Goal: Transaction & Acquisition: Purchase product/service

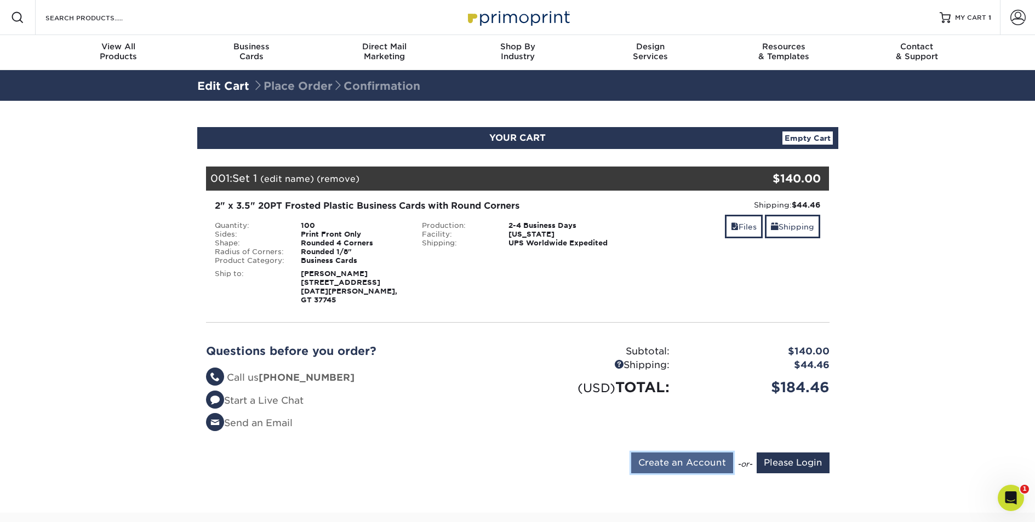
click at [658, 472] on input "Create an Account" at bounding box center [682, 462] width 102 height 21
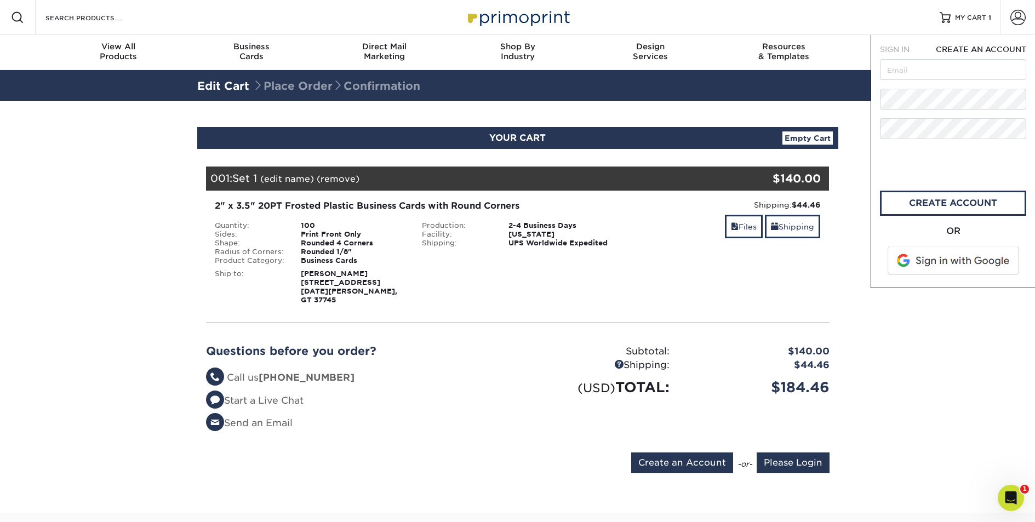
click at [939, 262] on span at bounding box center [954, 261] width 140 height 28
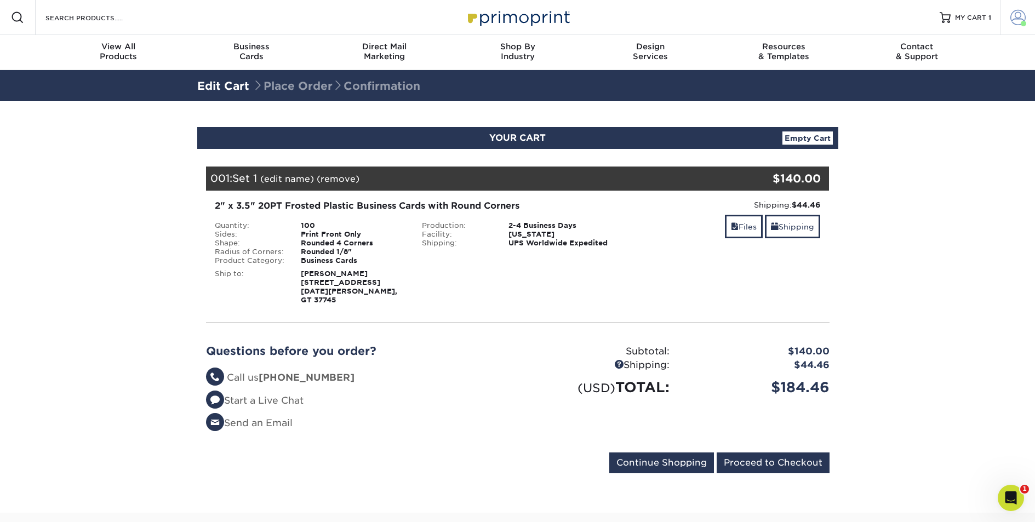
click at [1017, 19] on span at bounding box center [1017, 17] width 15 height 15
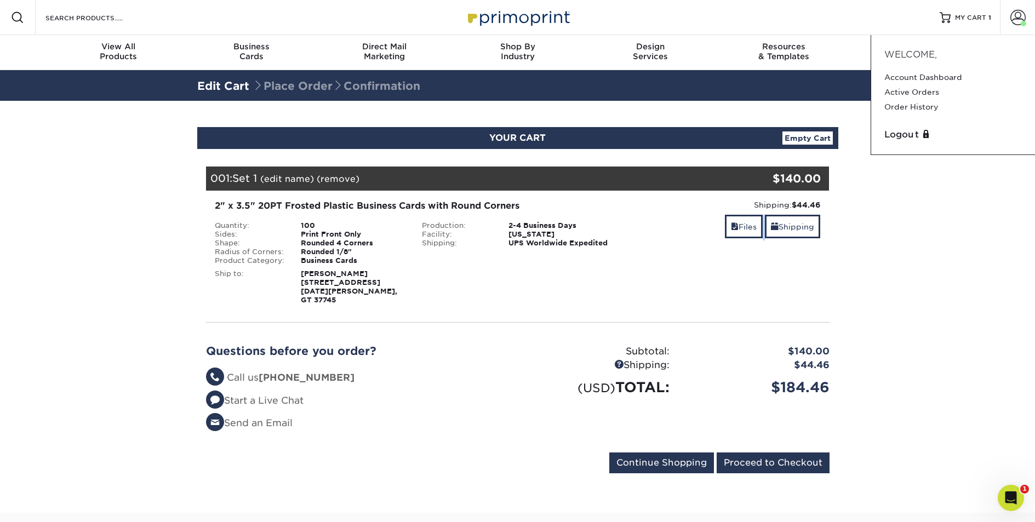
drag, startPoint x: 943, startPoint y: 214, endPoint x: 951, endPoint y: 176, distance: 39.2
click at [943, 214] on section "YOUR CART Empty Cart Your Cart is Empty View Account Active Orders Order Histor…" at bounding box center [517, 307] width 1035 height 412
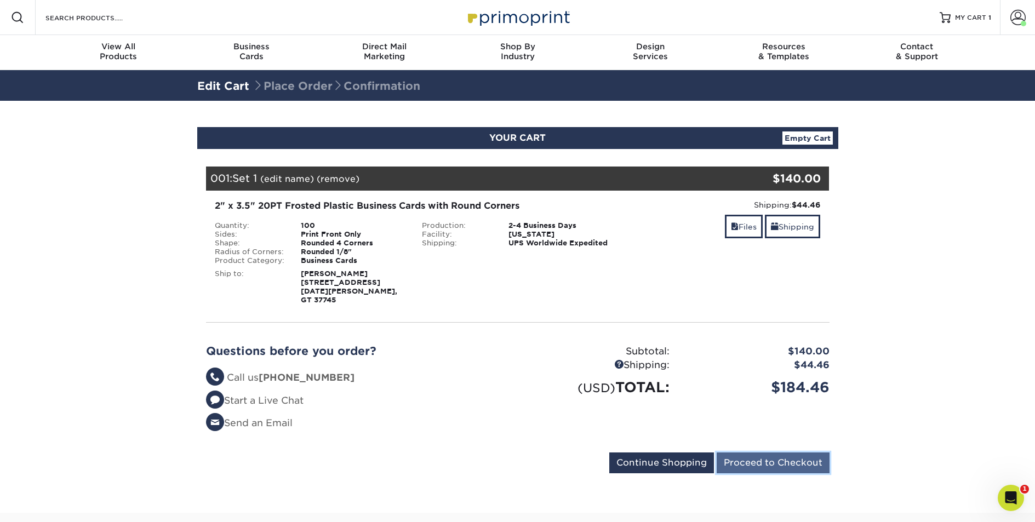
click at [782, 473] on input "Proceed to Checkout" at bounding box center [773, 462] width 113 height 21
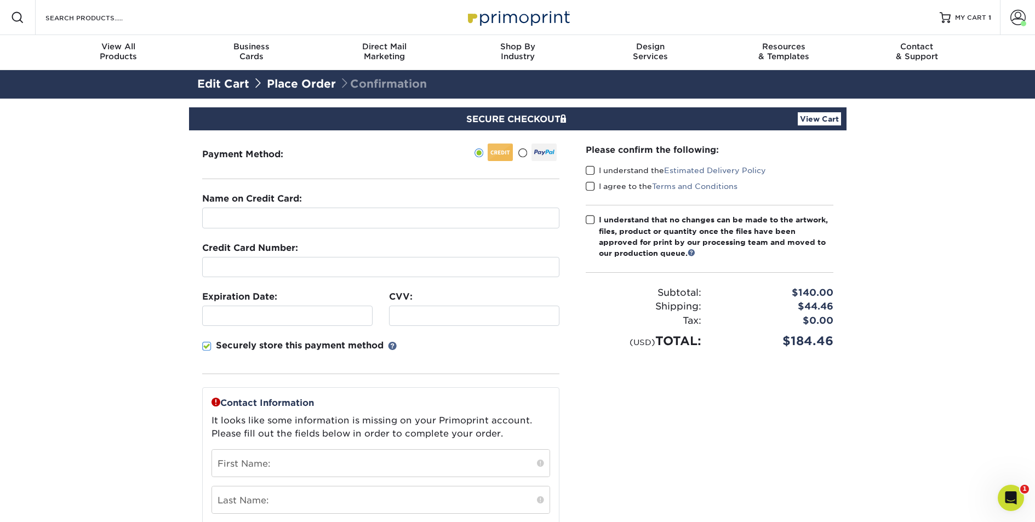
click at [524, 150] on span at bounding box center [522, 153] width 9 height 10
click at [0, 0] on input "radio" at bounding box center [0, 0] width 0 height 0
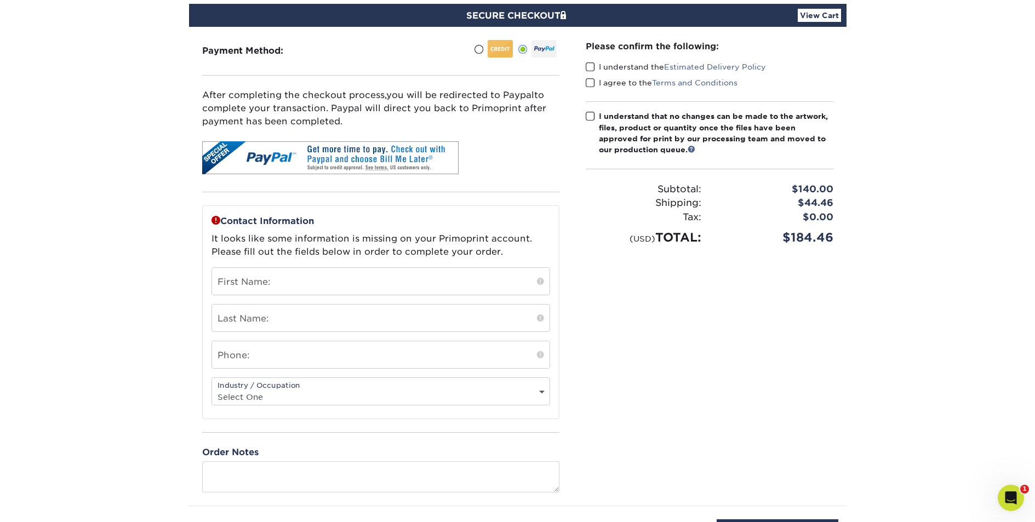
scroll to position [142, 0]
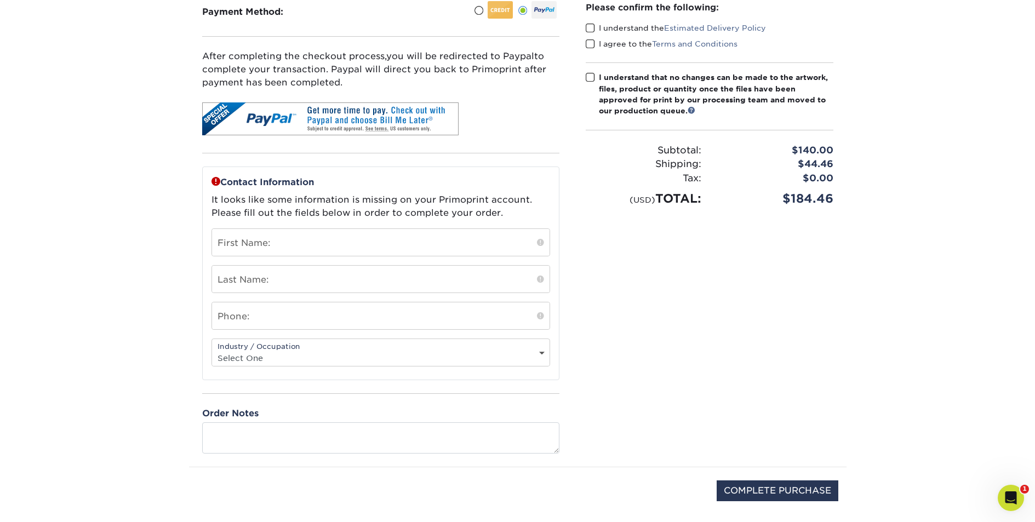
click at [591, 27] on span at bounding box center [590, 28] width 9 height 10
click at [0, 0] on input "I understand the Estimated Delivery Policy" at bounding box center [0, 0] width 0 height 0
click at [590, 42] on span at bounding box center [590, 44] width 9 height 10
click at [0, 0] on input "I agree to the Terms and Conditions" at bounding box center [0, 0] width 0 height 0
click at [589, 75] on span at bounding box center [590, 77] width 9 height 10
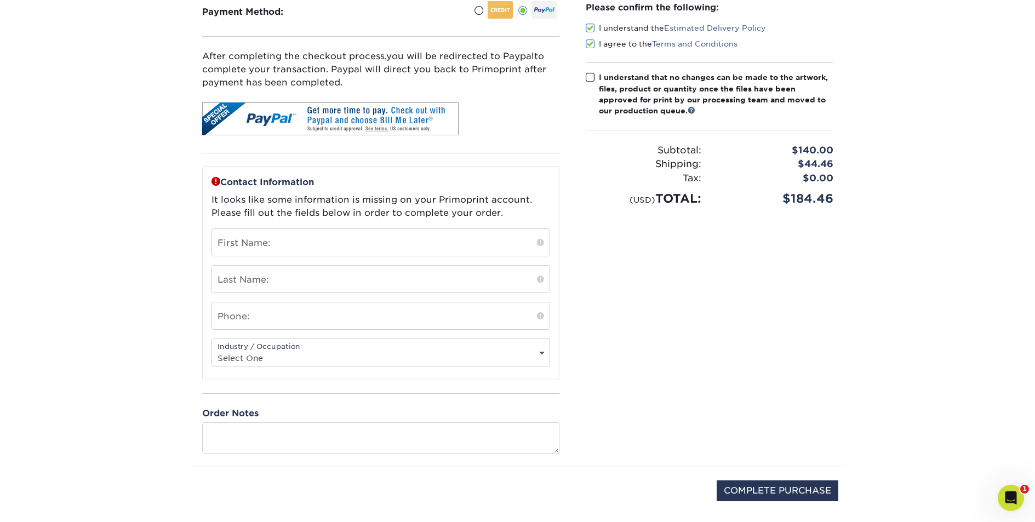
click at [0, 0] on input "I understand that no changes can be made to the artwork, files, product or quan…" at bounding box center [0, 0] width 0 height 0
click at [368, 243] on input "text" at bounding box center [380, 242] width 337 height 27
type input "[PERSON_NAME]"
type input "Holden"
type input "5532266895"
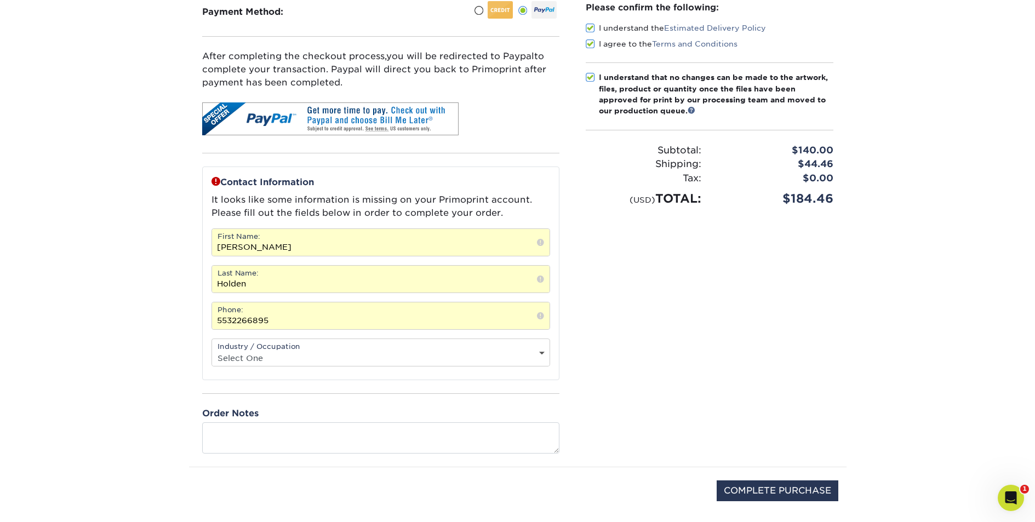
click at [344, 355] on select "Select One Administrative Executive Human Resources Construction Education Ente…" at bounding box center [380, 358] width 337 height 16
select select "26"
click at [212, 350] on select "Select One Administrative Executive Human Resources Construction Education Ente…" at bounding box center [380, 358] width 337 height 16
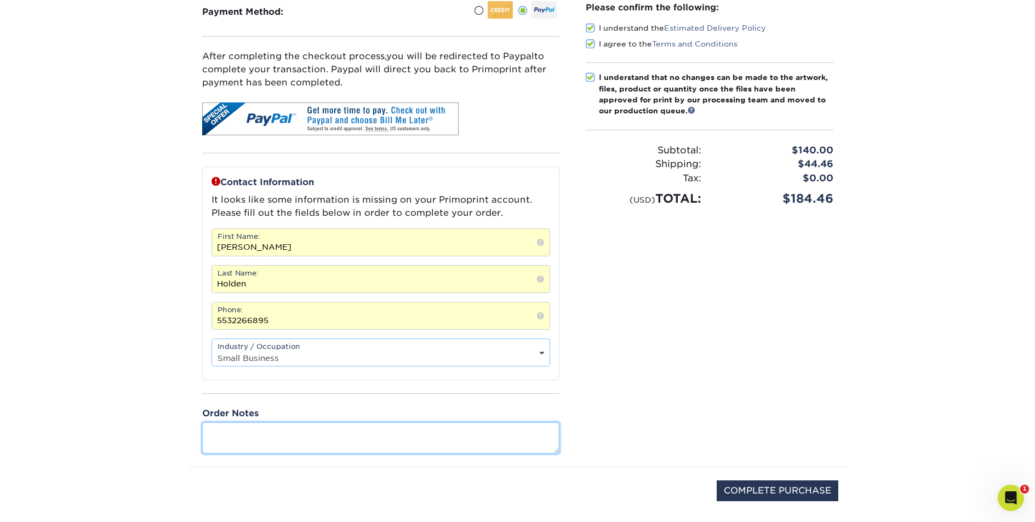
click at [253, 437] on textarea at bounding box center [380, 437] width 357 height 31
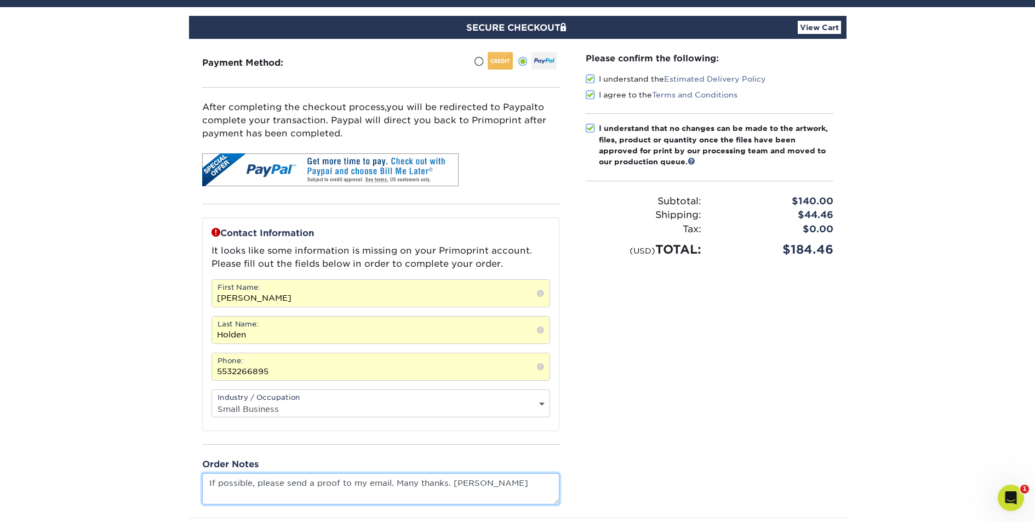
scroll to position [99, 0]
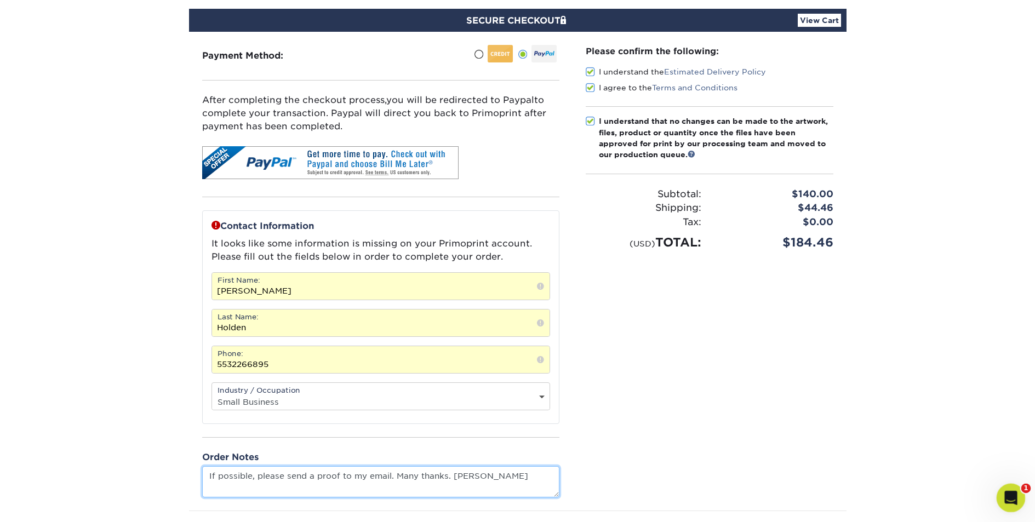
type textarea "If possible, please send a proof to my email. Many thanks. Chris"
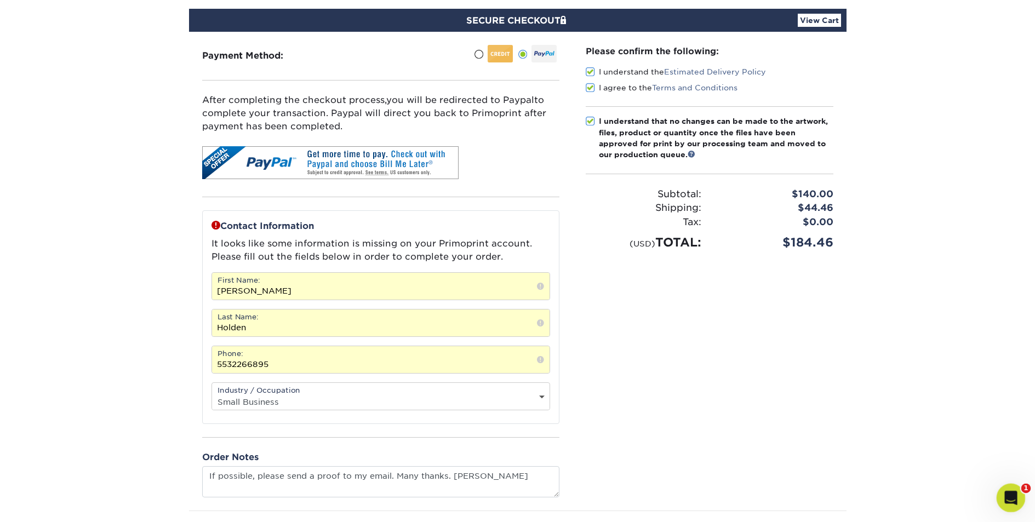
click at [1011, 495] on icon "Open Intercom Messenger" at bounding box center [1009, 497] width 18 height 18
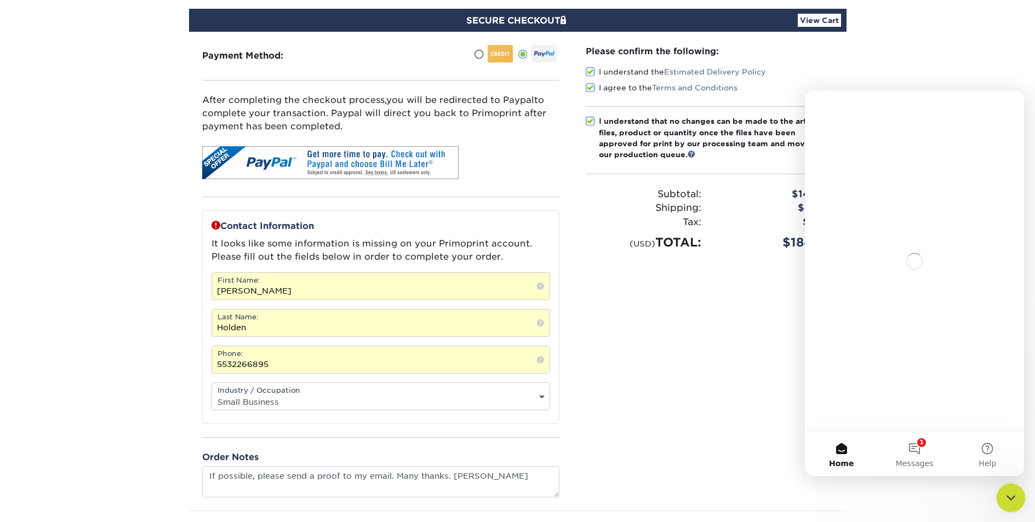
scroll to position [0, 0]
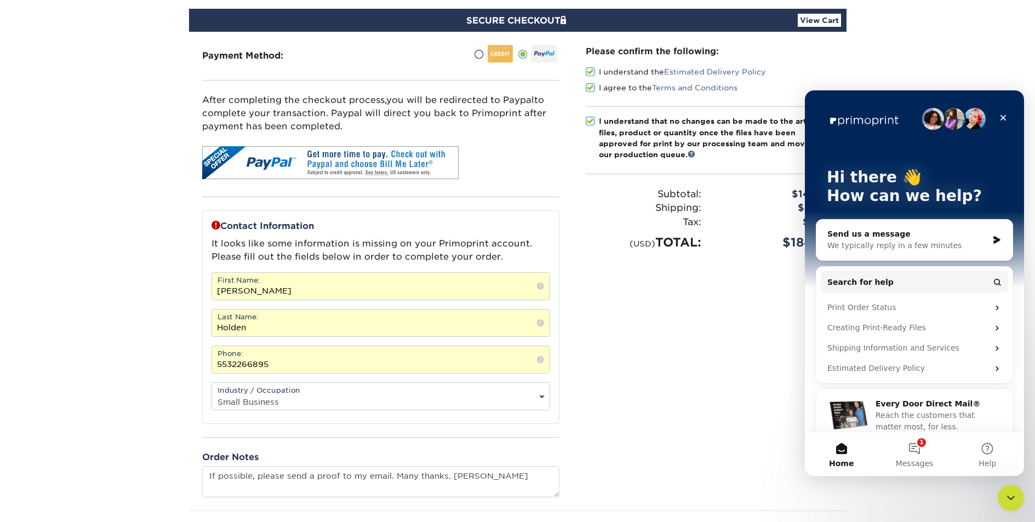
click at [896, 237] on div "Send us a message" at bounding box center [907, 234] width 161 height 12
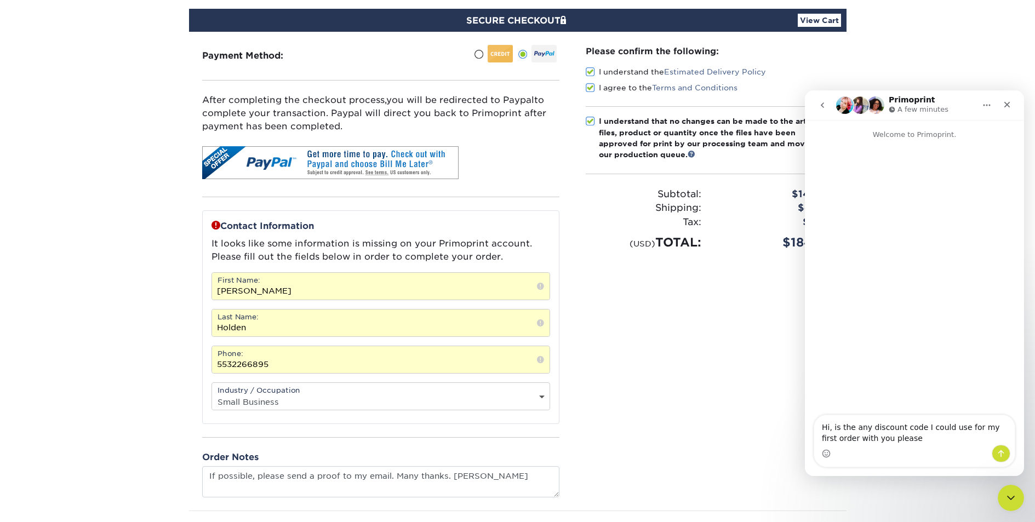
type textarea "Hi, is the any discount code I could use for my first order with you please?"
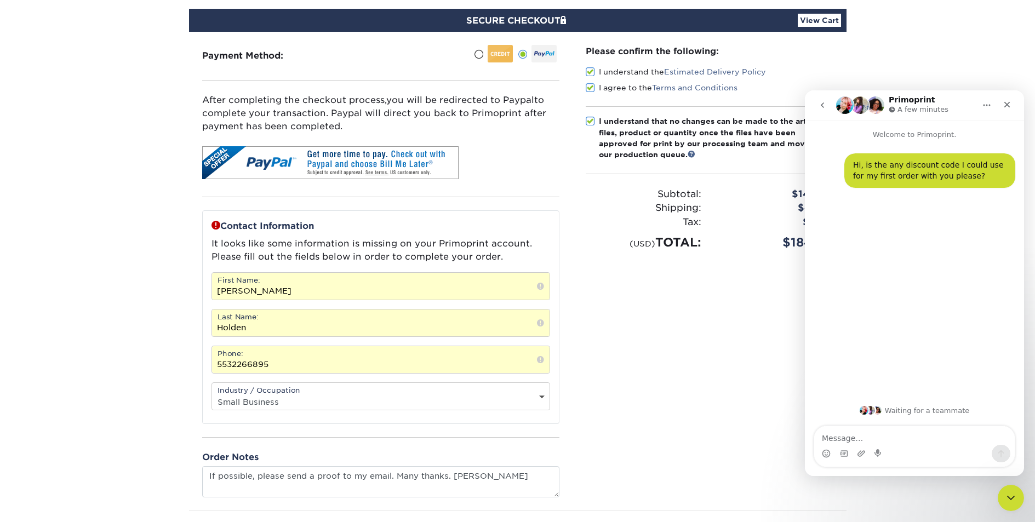
click at [97, 318] on section "SECURE CHECKOUT View Cart Payment Method: Name on Credit Card:" at bounding box center [517, 298] width 1035 height 596
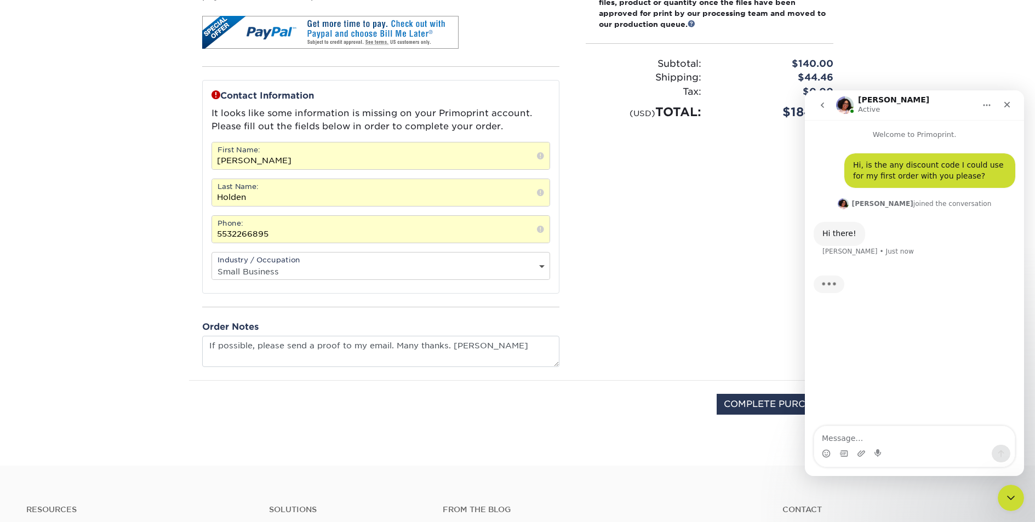
scroll to position [13, 0]
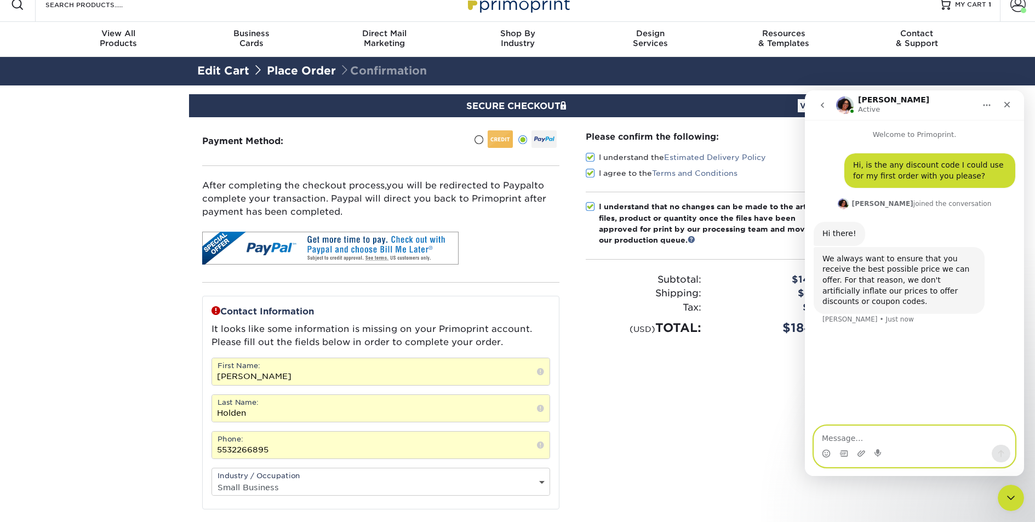
click at [844, 436] on textarea "Message…" at bounding box center [914, 435] width 200 height 19
type textarea "Ok thanks."
click at [589, 384] on div "Please confirm the following: I understand the Estimated Delivery Policy I agre…" at bounding box center [709, 356] width 274 height 479
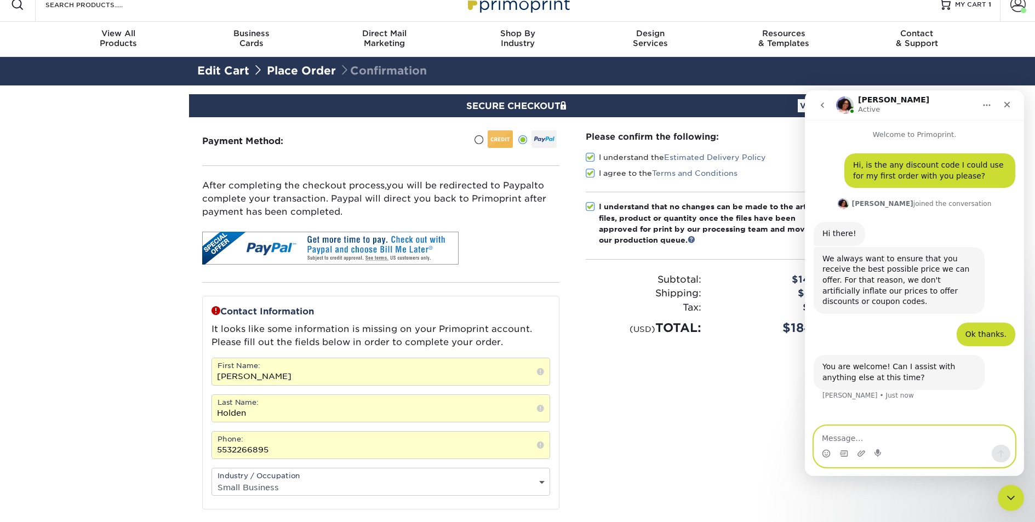
click at [855, 440] on textarea "Message…" at bounding box center [914, 435] width 200 height 19
type textarea "No thanks"
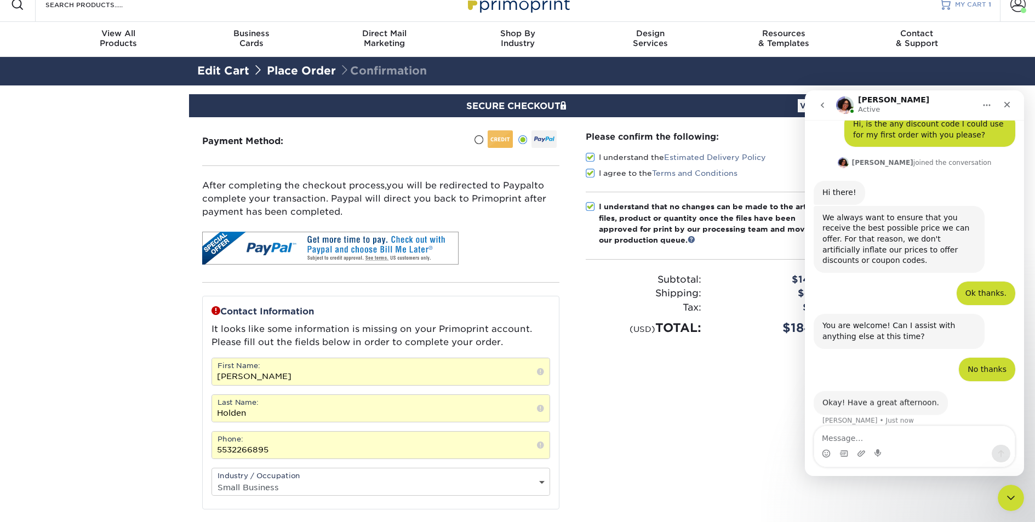
scroll to position [41, 0]
drag, startPoint x: 718, startPoint y: 479, endPoint x: 749, endPoint y: 438, distance: 51.6
click at [719, 478] on div "Please confirm the following: I understand the Estimated Delivery Policy I agre…" at bounding box center [709, 356] width 274 height 479
click at [1005, 101] on icon "Close" at bounding box center [1006, 104] width 9 height 9
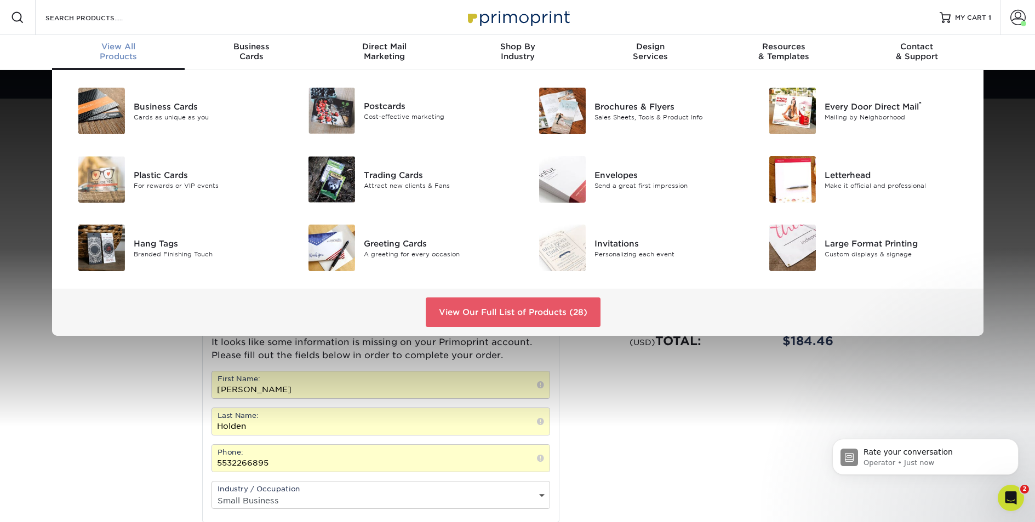
scroll to position [129, 0]
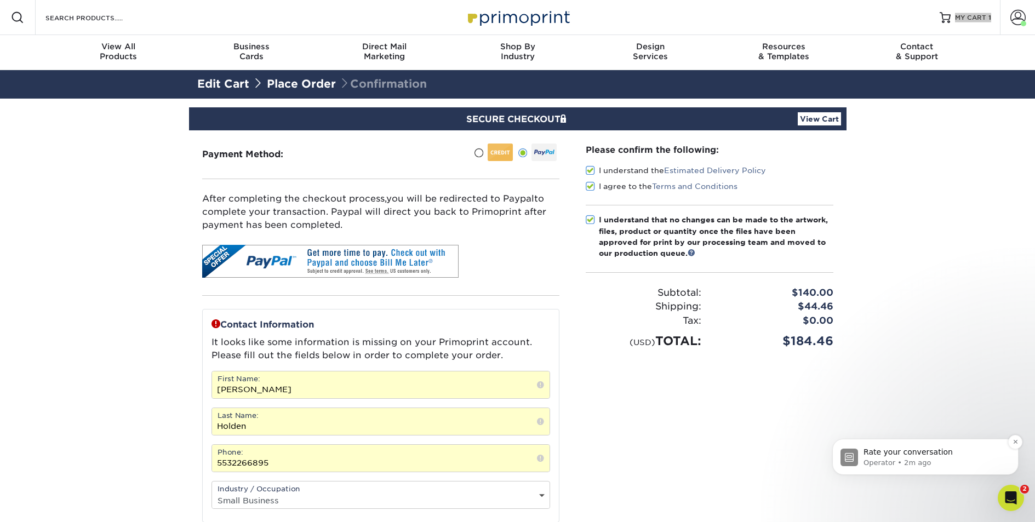
click at [926, 454] on p "Rate your conversation" at bounding box center [933, 452] width 141 height 11
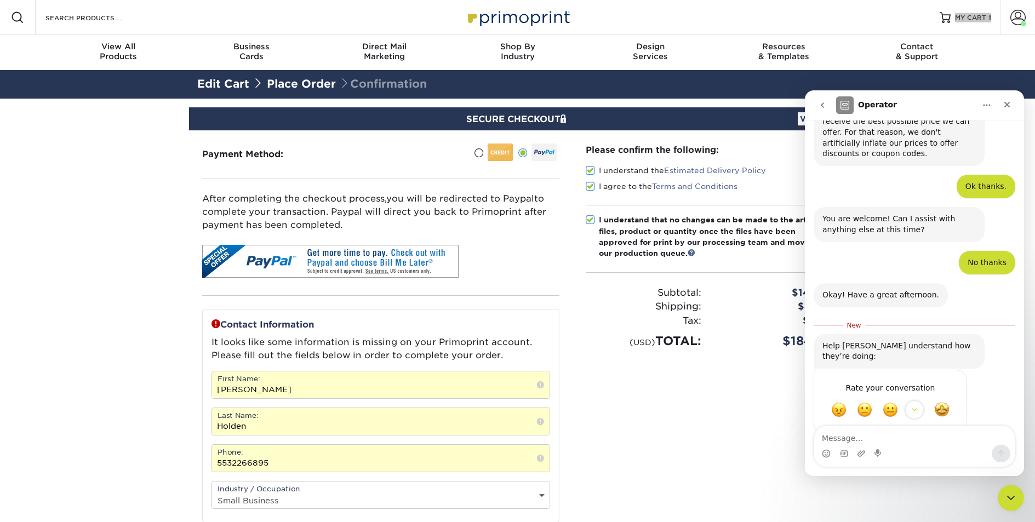
scroll to position [147, 0]
click at [721, 441] on div "Please confirm the following: I understand the Estimated Delivery Policy I agre…" at bounding box center [709, 369] width 274 height 479
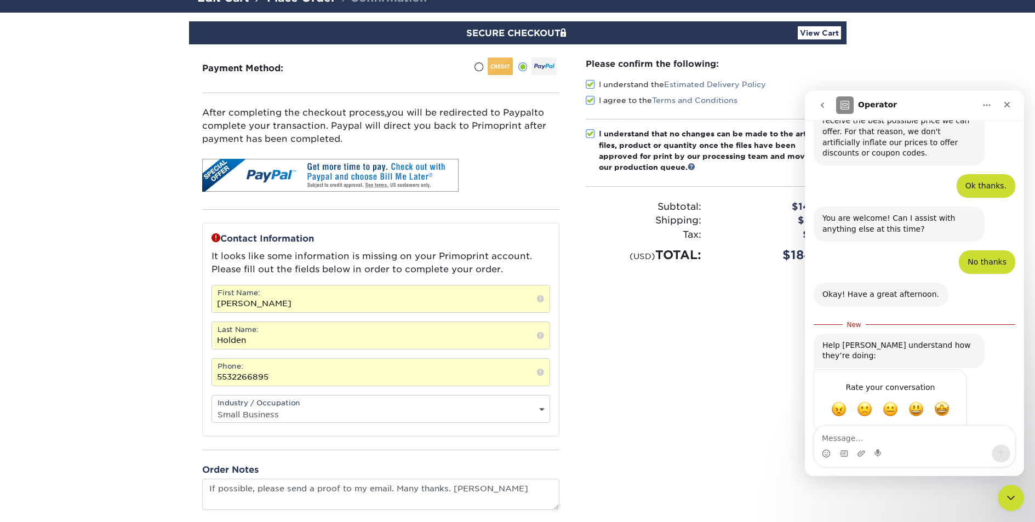
scroll to position [380, 0]
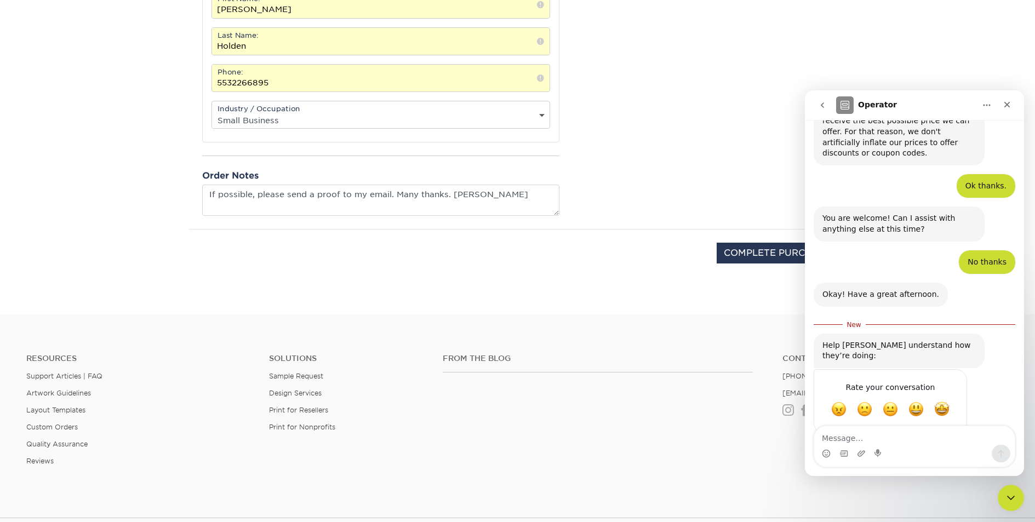
click at [669, 296] on section "SECURE CHECKOUT View Cart Payment Method: Name on Credit Card:" at bounding box center [517, 16] width 1035 height 596
drag, startPoint x: 389, startPoint y: 193, endPoint x: 338, endPoint y: 192, distance: 51.0
click at [338, 192] on textarea "If possible, please send a proof to my email. Many thanks. Chris" at bounding box center [380, 200] width 357 height 31
type textarea "If possible, please send a proof. Many thanks. Chris"
click at [461, 259] on div "COMPLETE PURCHASE" at bounding box center [517, 259] width 641 height 59
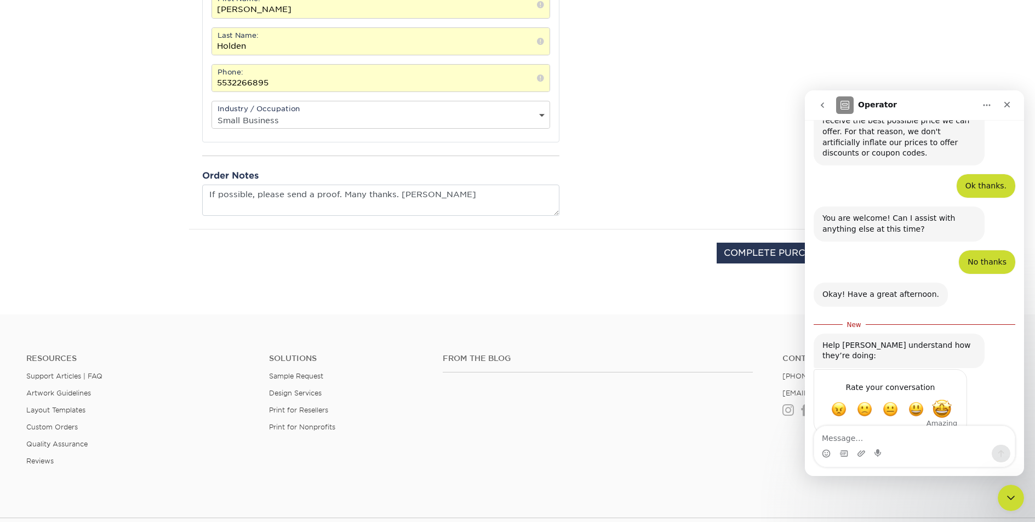
click at [943, 399] on span "Amazing" at bounding box center [942, 409] width 20 height 20
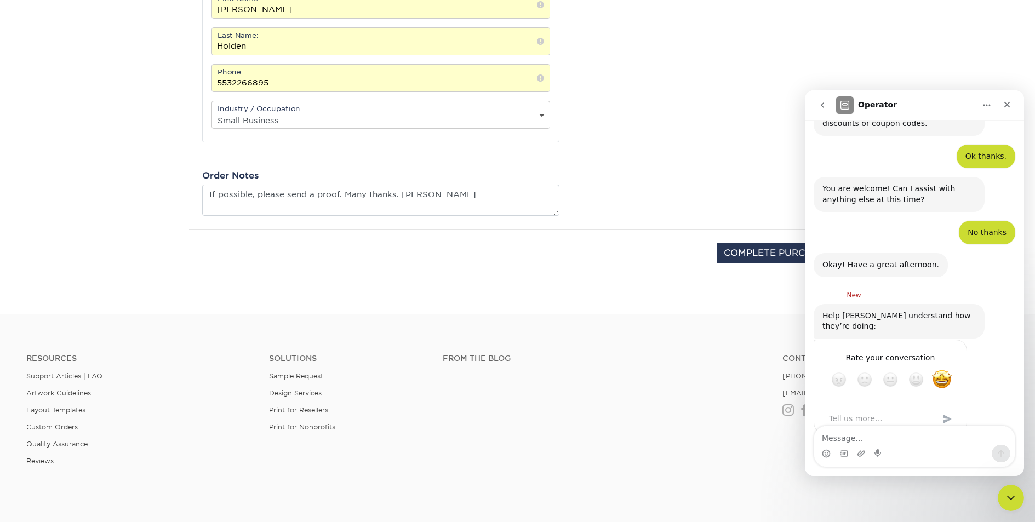
click at [949, 408] on div "Submit" at bounding box center [947, 419] width 22 height 22
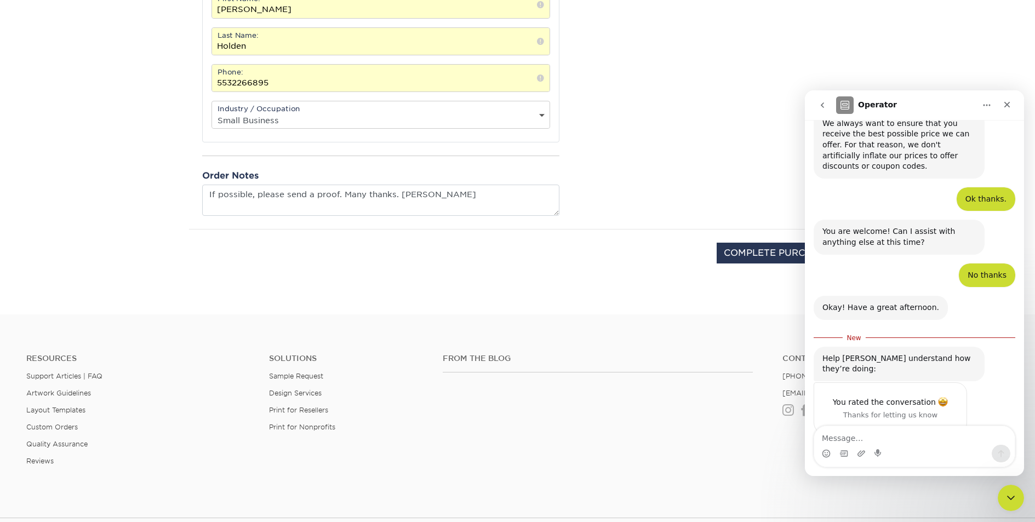
click at [783, 276] on div "COMPLETE PURCHASE" at bounding box center [517, 259] width 641 height 59
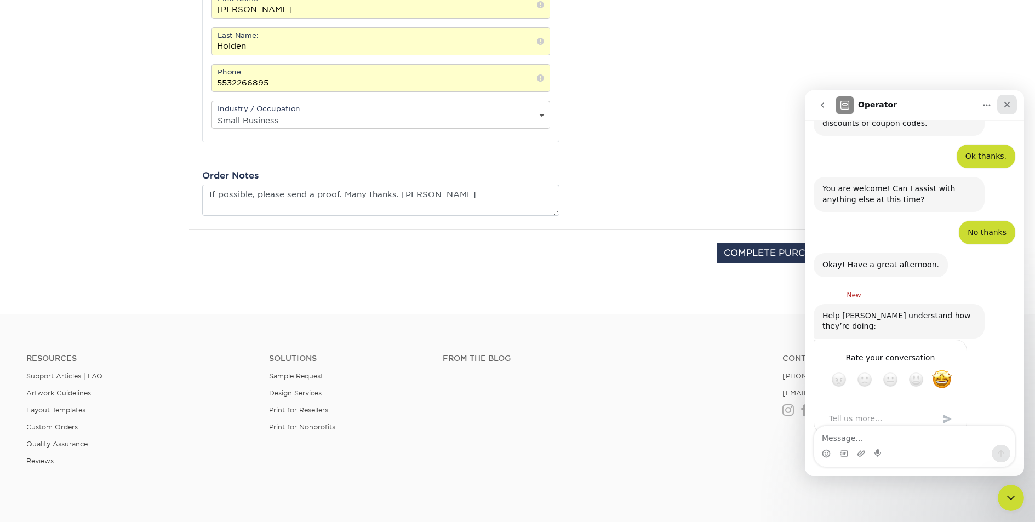
click at [1004, 102] on icon "Close" at bounding box center [1007, 105] width 6 height 6
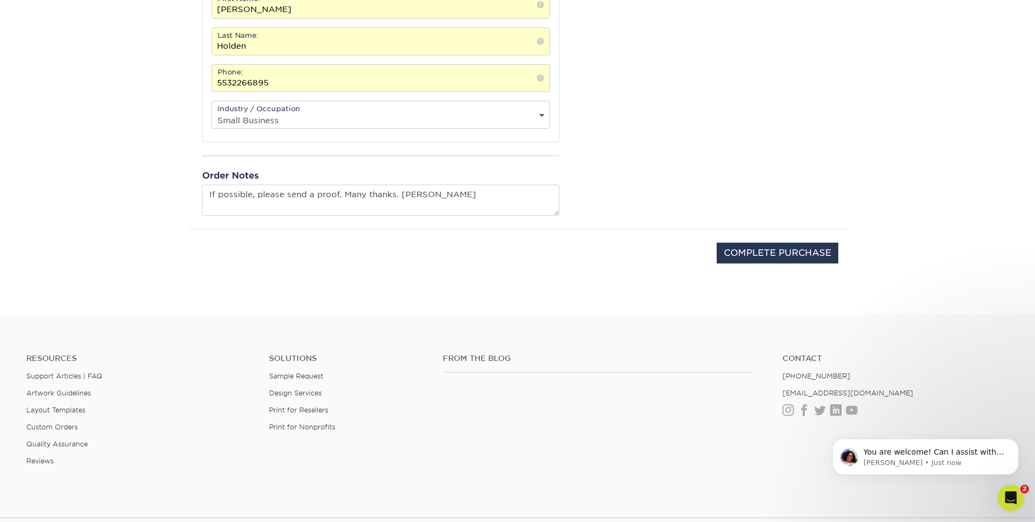
scroll to position [0, 0]
click at [769, 249] on input "COMPLETE PURCHASE" at bounding box center [778, 253] width 122 height 21
type input "PROCESSING, PLEASE WAIT..."
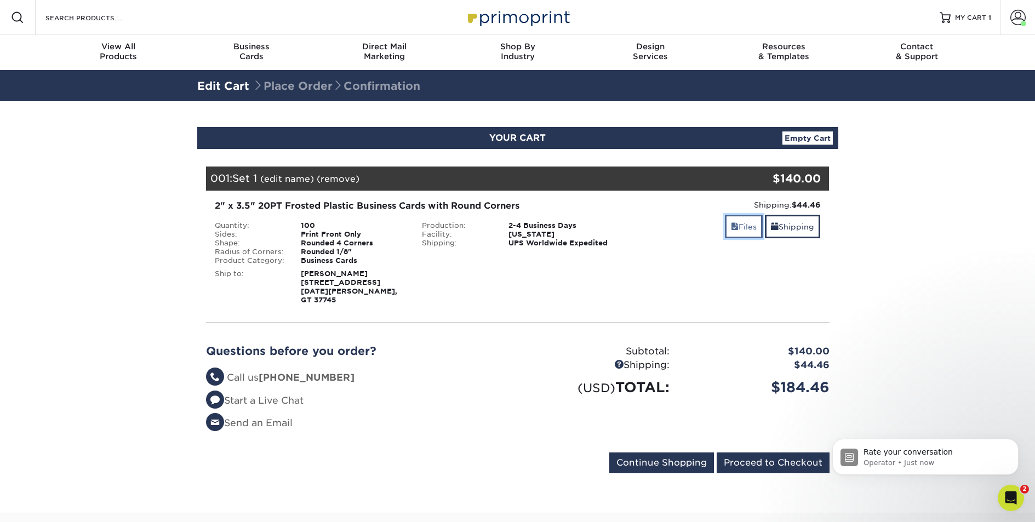
click at [742, 226] on link "Files" at bounding box center [744, 227] width 38 height 24
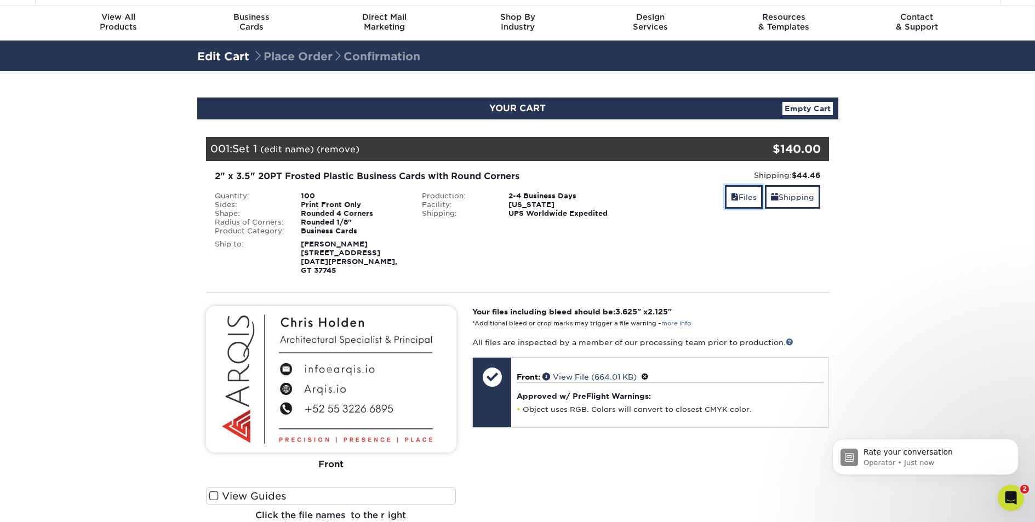
scroll to position [36, 0]
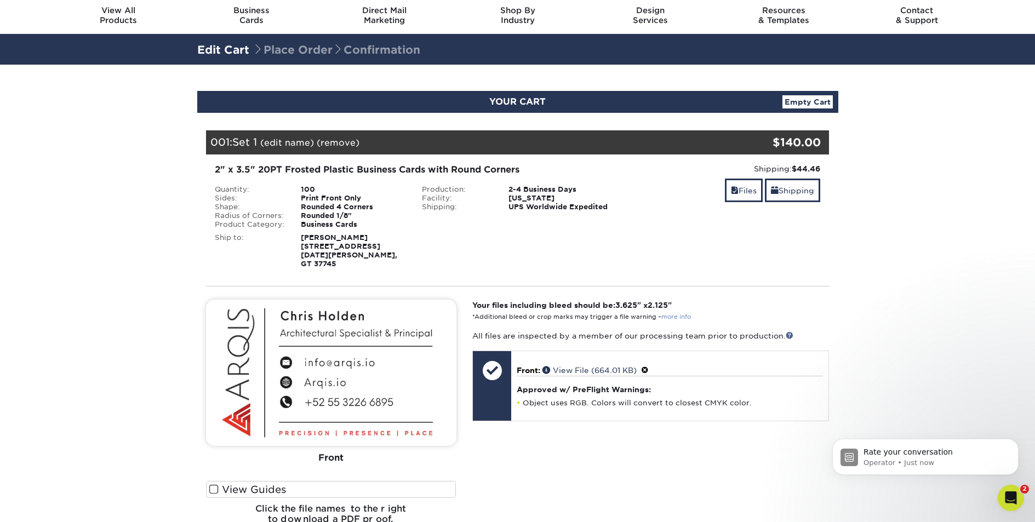
click at [673, 320] on link "more info" at bounding box center [676, 316] width 30 height 7
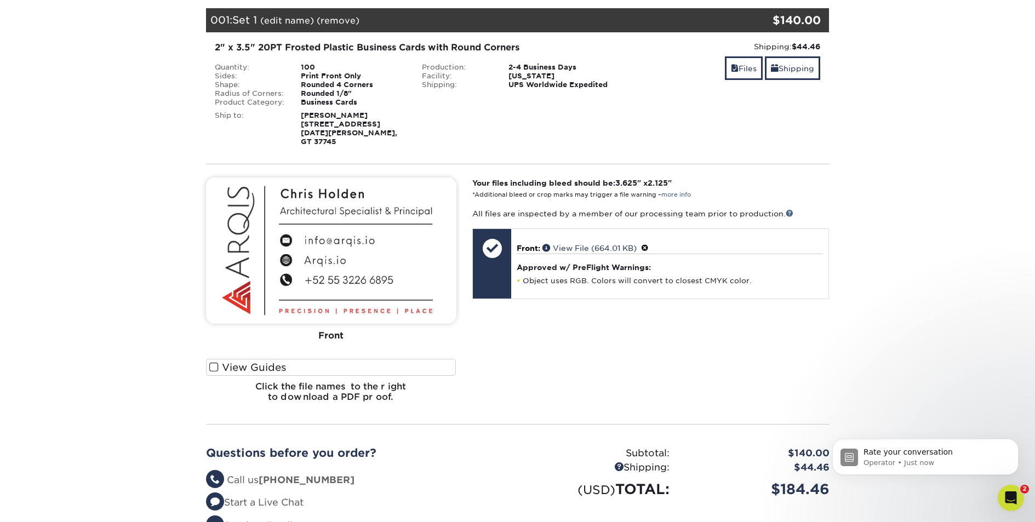
scroll to position [161, 0]
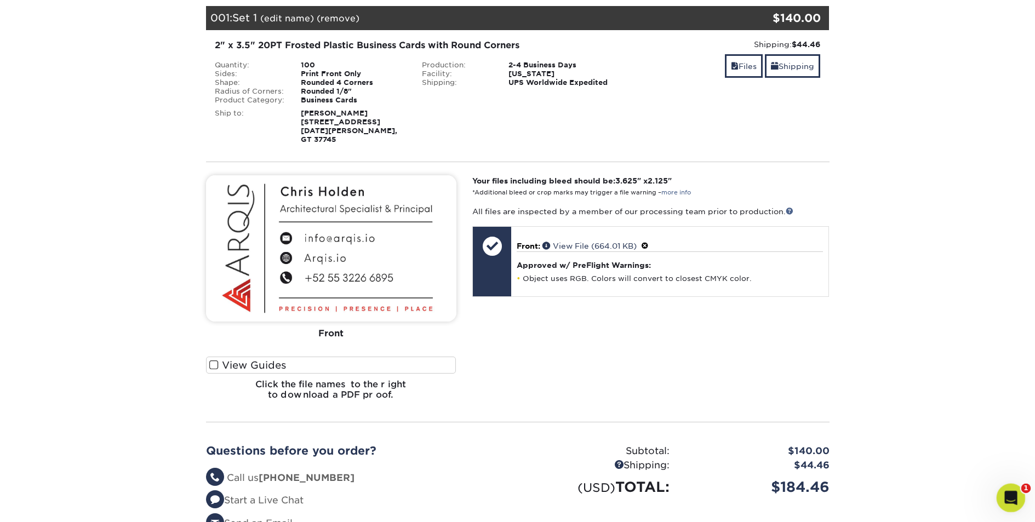
click at [1007, 497] on icon "Open Intercom Messenger" at bounding box center [1009, 497] width 18 height 18
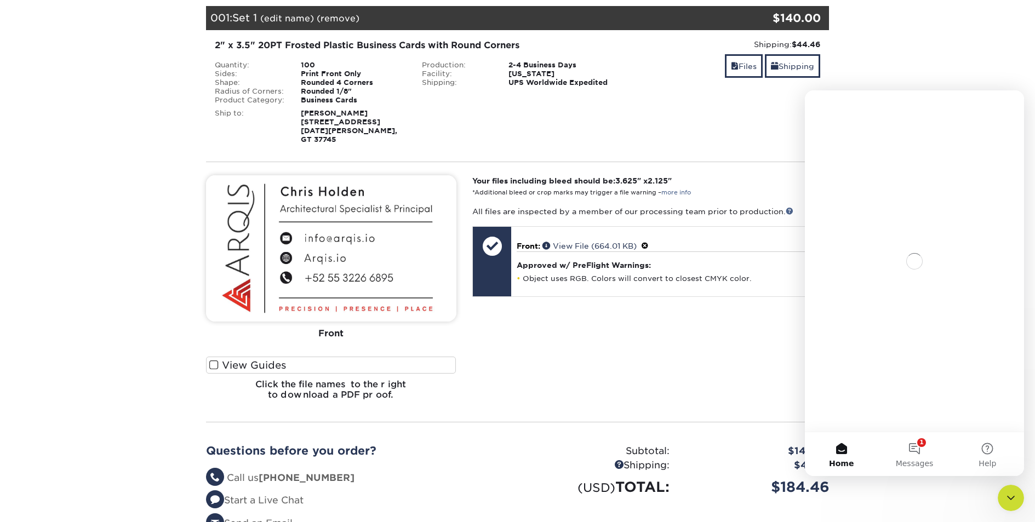
scroll to position [0, 0]
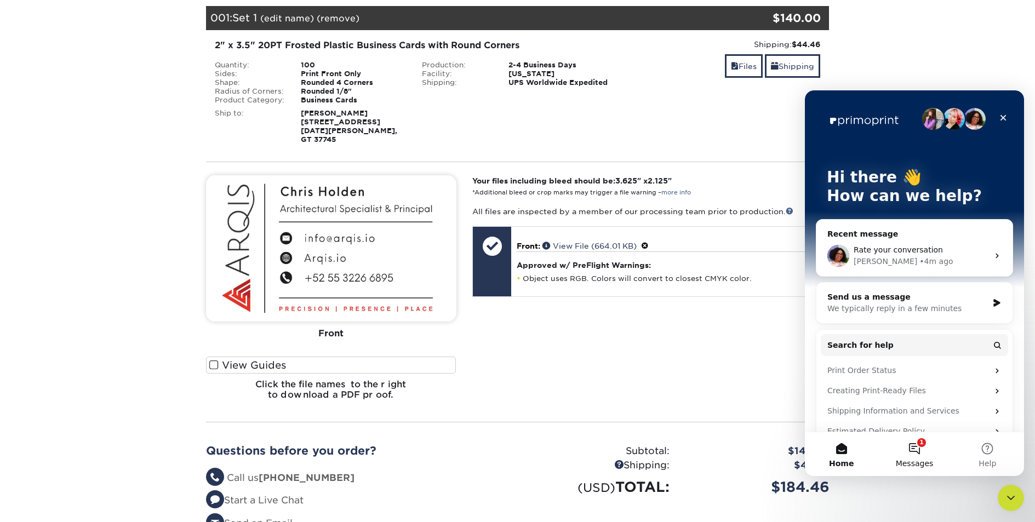
click at [915, 447] on button "1 Messages" at bounding box center [914, 454] width 73 height 44
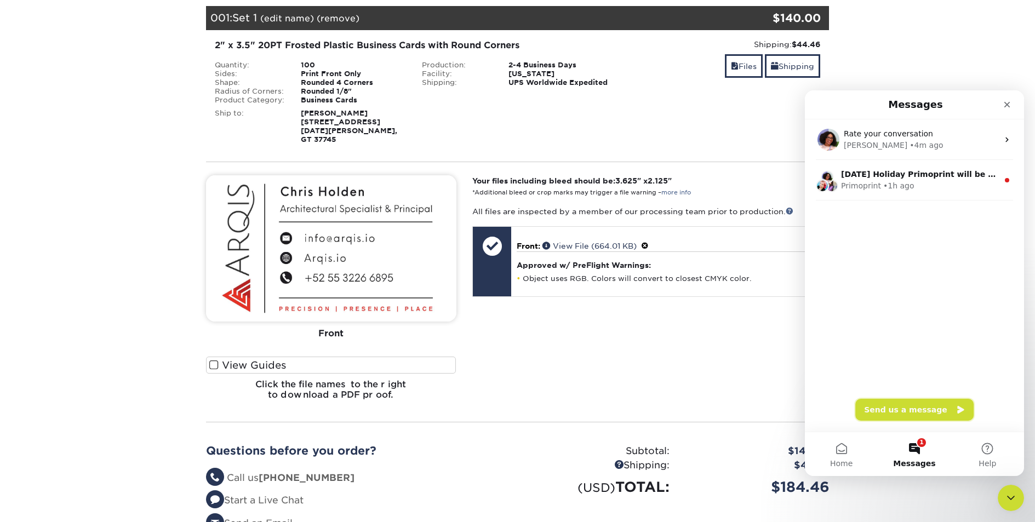
click at [907, 409] on button "Send us a message" at bounding box center [914, 410] width 118 height 22
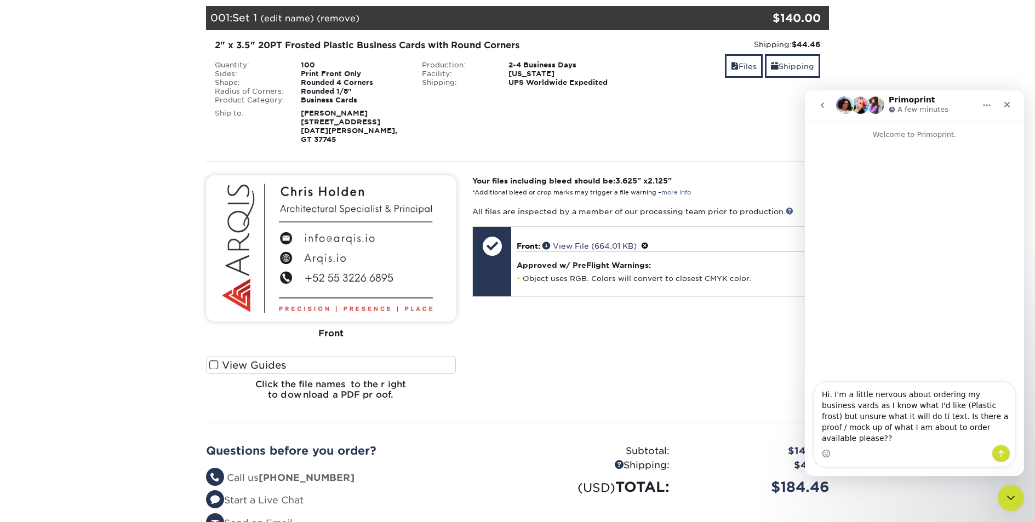
click at [826, 416] on textarea "Hi. I'm a little nervous about ordering my business vards as I know what I'd li…" at bounding box center [914, 413] width 200 height 62
click at [976, 438] on textarea "Hi. I'm a little nervous about ordering my business cards as I know what I'd li…" at bounding box center [914, 413] width 200 height 62
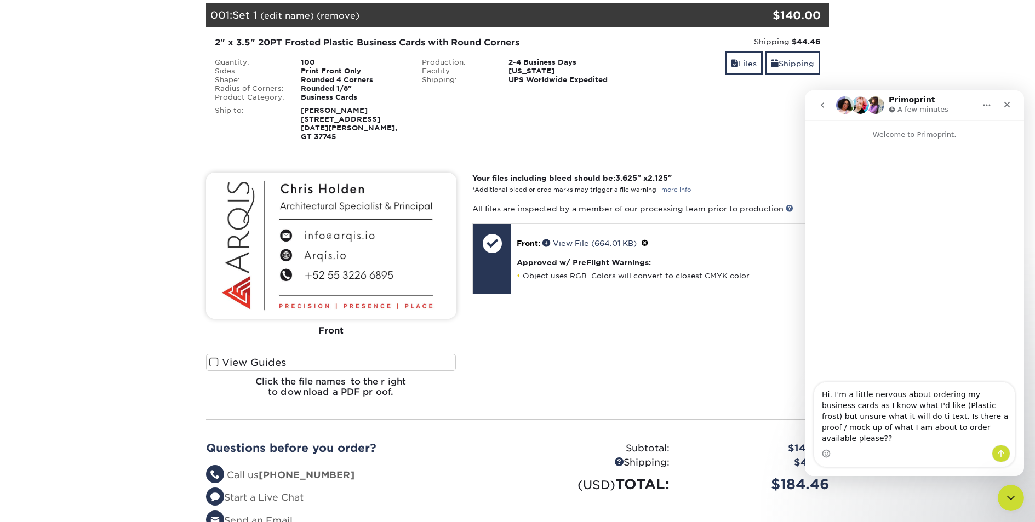
scroll to position [163, 0]
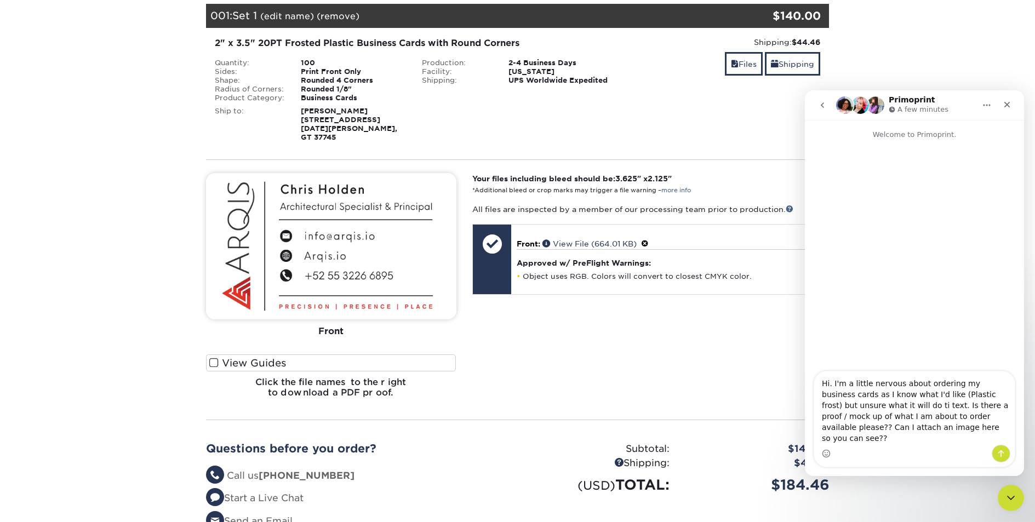
type textarea "Hi. I'm a little nervous about ordering my business cards as I know what I'd li…"
click at [1000, 454] on icon "Send a message…" at bounding box center [1000, 453] width 9 height 9
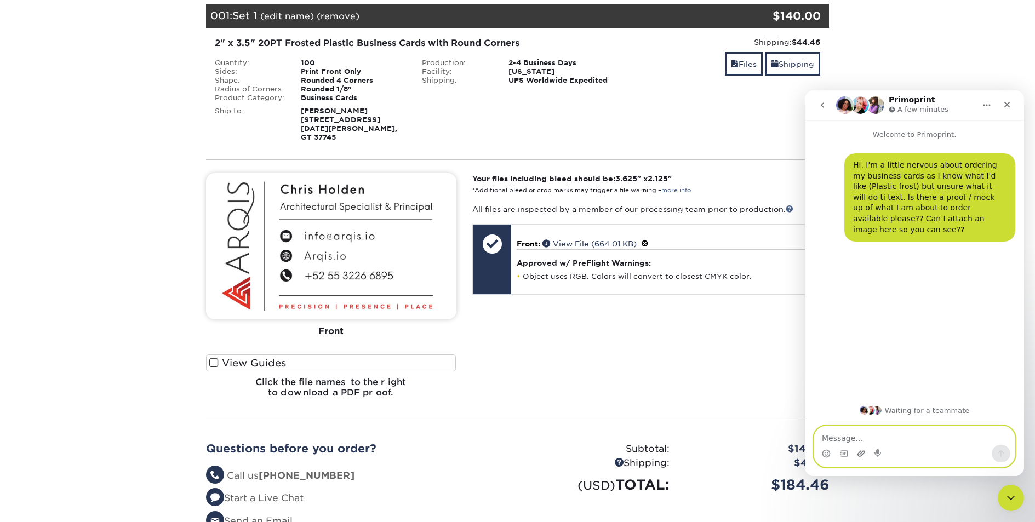
click at [860, 453] on icon "Upload attachment" at bounding box center [861, 453] width 9 height 9
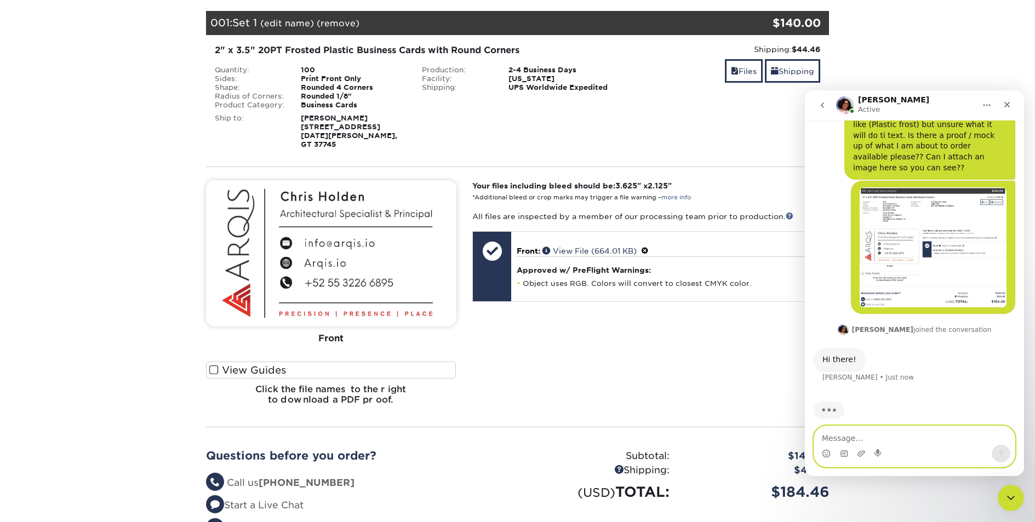
scroll to position [155, 0]
click at [850, 434] on textarea "Message…" at bounding box center [914, 435] width 200 height 19
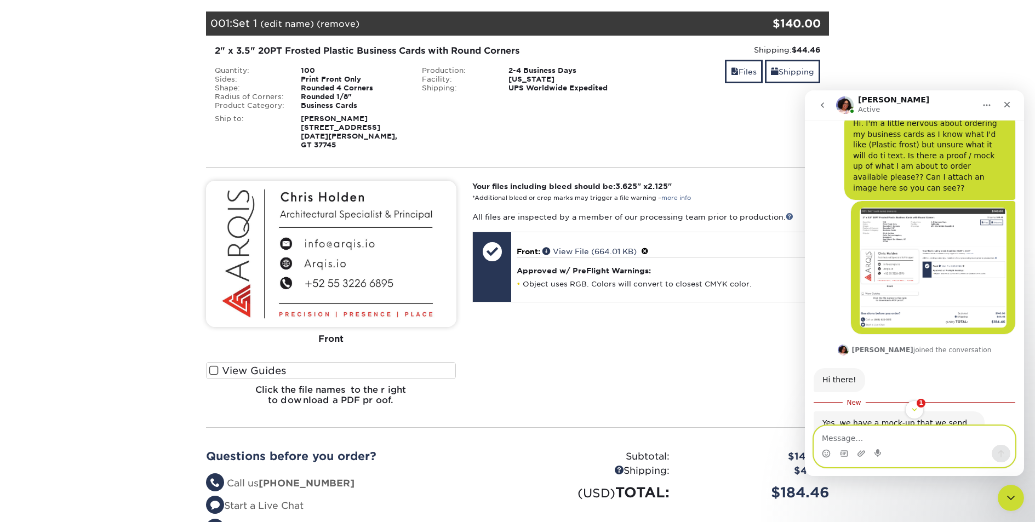
scroll to position [106, 0]
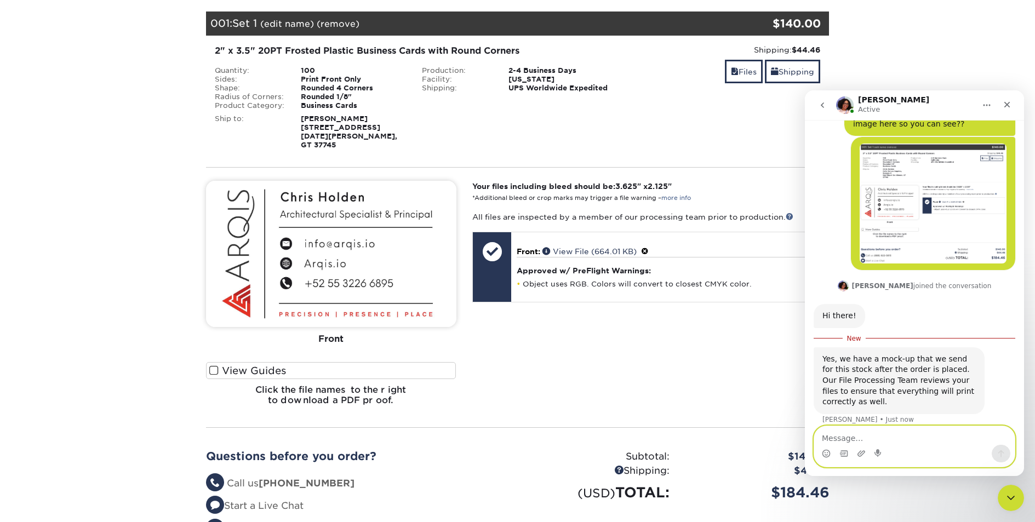
click at [846, 440] on textarea "Message…" at bounding box center [914, 435] width 200 height 19
click at [824, 454] on icon "Emoji picker" at bounding box center [826, 453] width 9 height 9
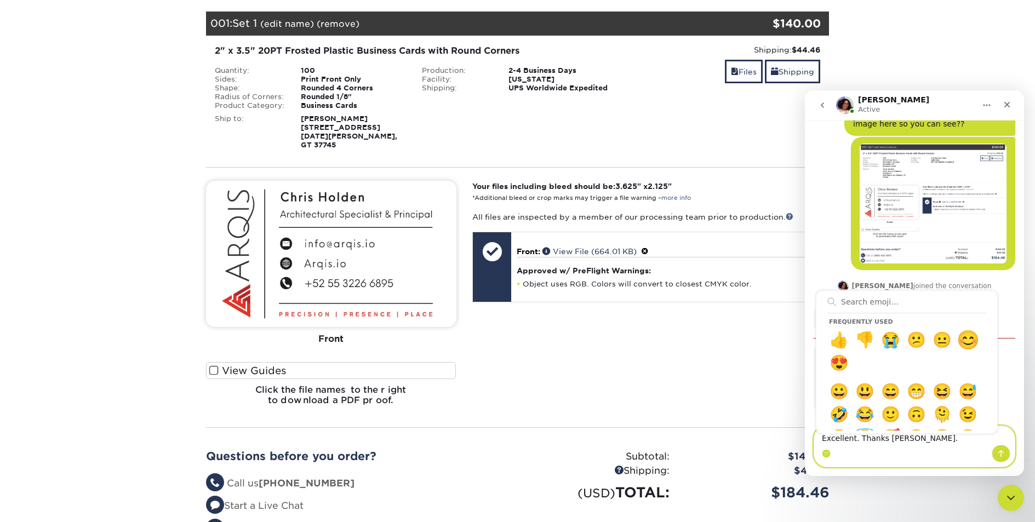
type textarea "Excellent. Thanks Avery. 😊"
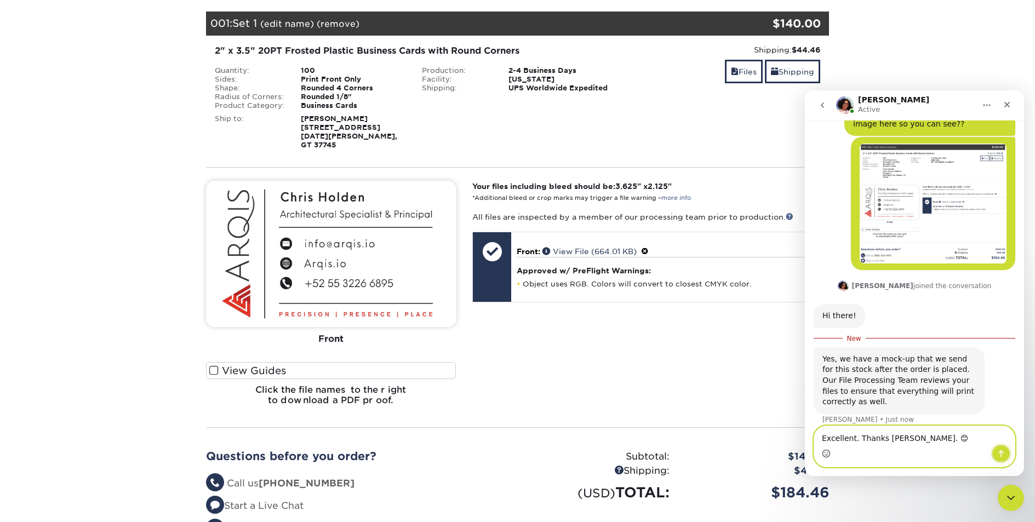
drag, startPoint x: 998, startPoint y: 454, endPoint x: 962, endPoint y: 429, distance: 42.9
click at [998, 454] on icon "Send a message…" at bounding box center [1000, 453] width 9 height 9
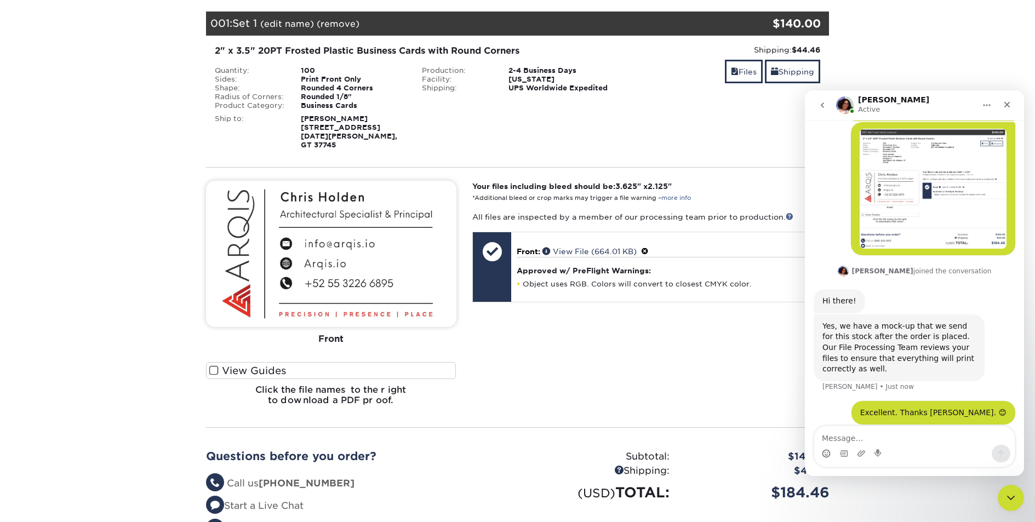
click at [720, 377] on div "Your files including bleed should be: 3.625 " x 2.125 " *Additional bleed or cr…" at bounding box center [650, 298] width 373 height 234
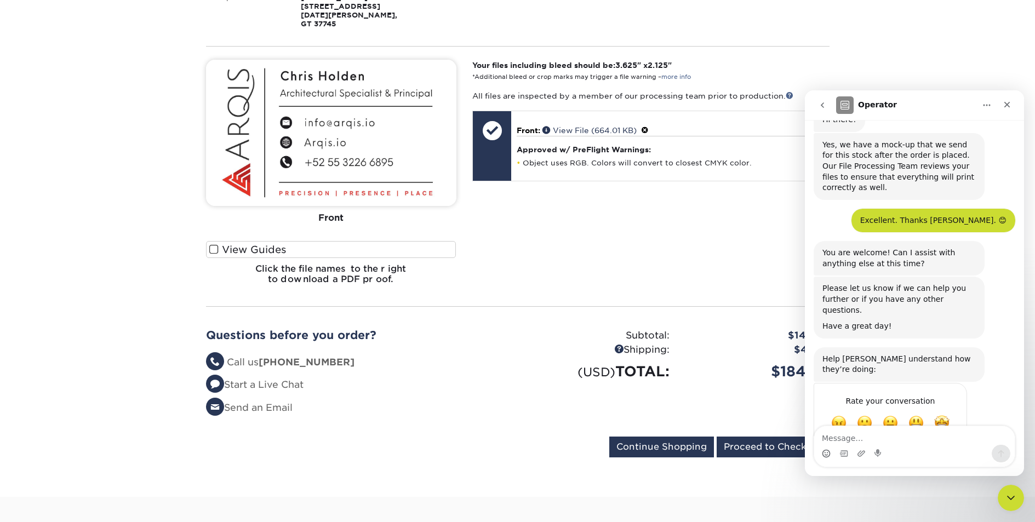
scroll to position [303, 0]
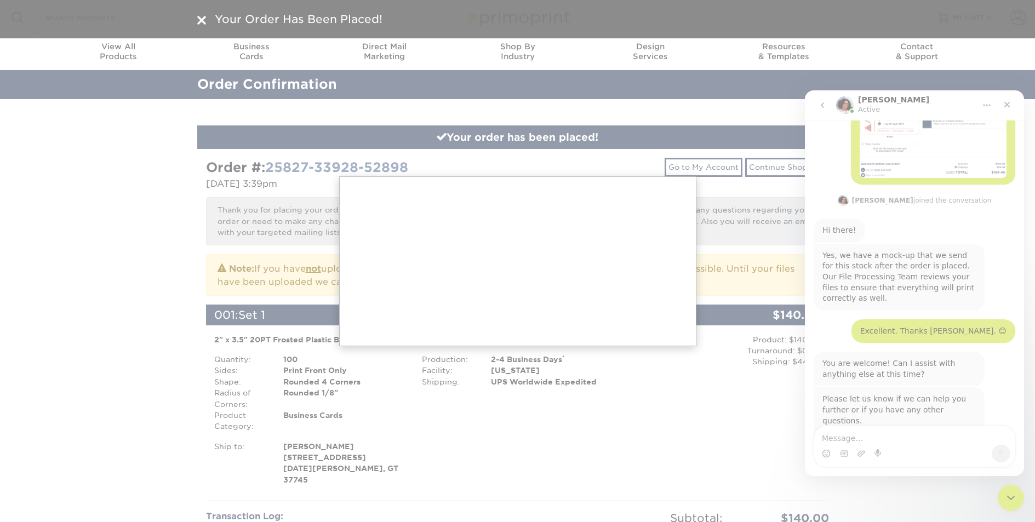
scroll to position [216, 0]
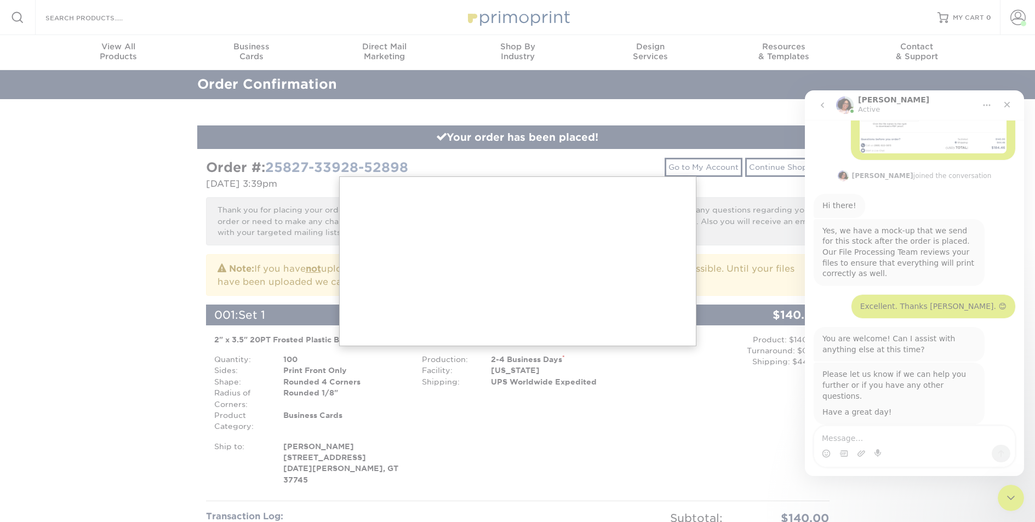
click at [1000, 101] on div at bounding box center [517, 511] width 1035 height 1022
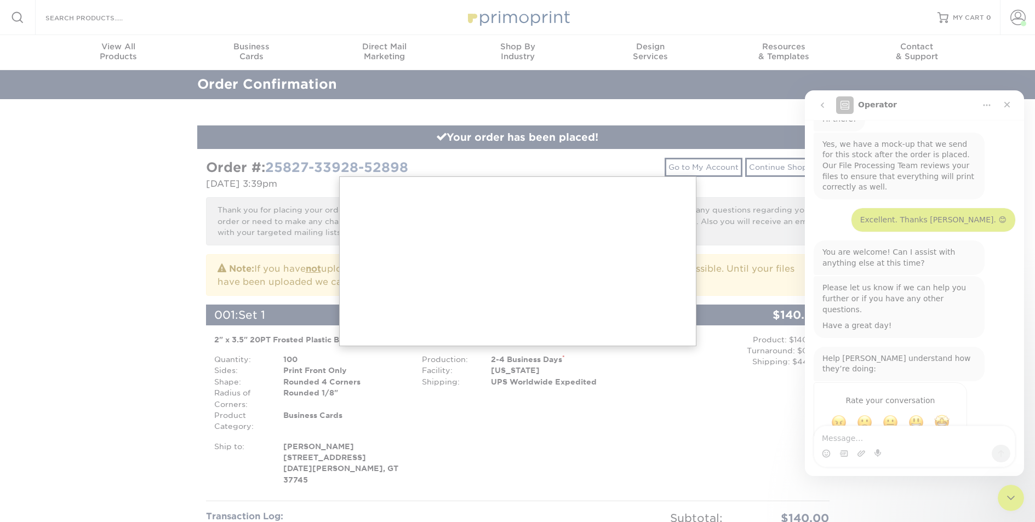
scroll to position [303, 0]
click at [150, 224] on div at bounding box center [517, 511] width 1035 height 1022
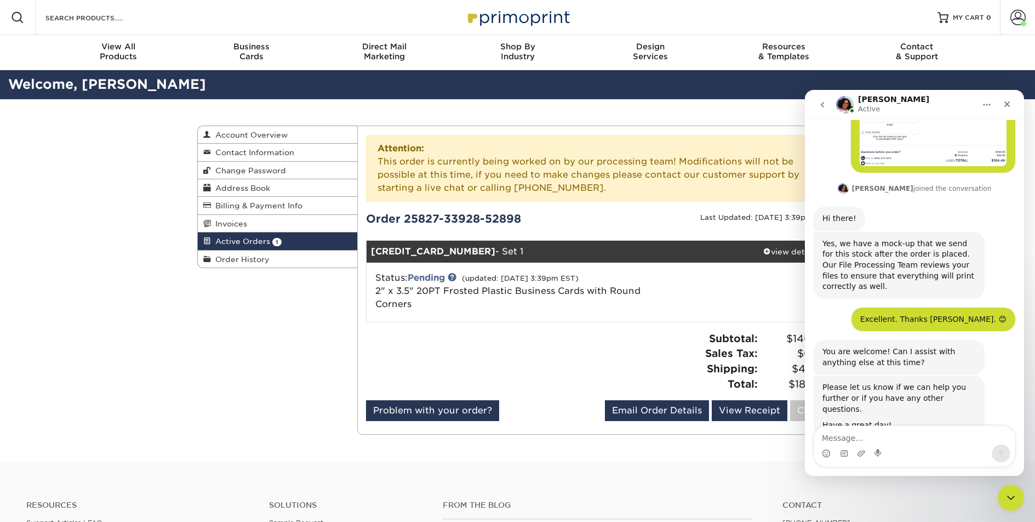
scroll to position [216, 0]
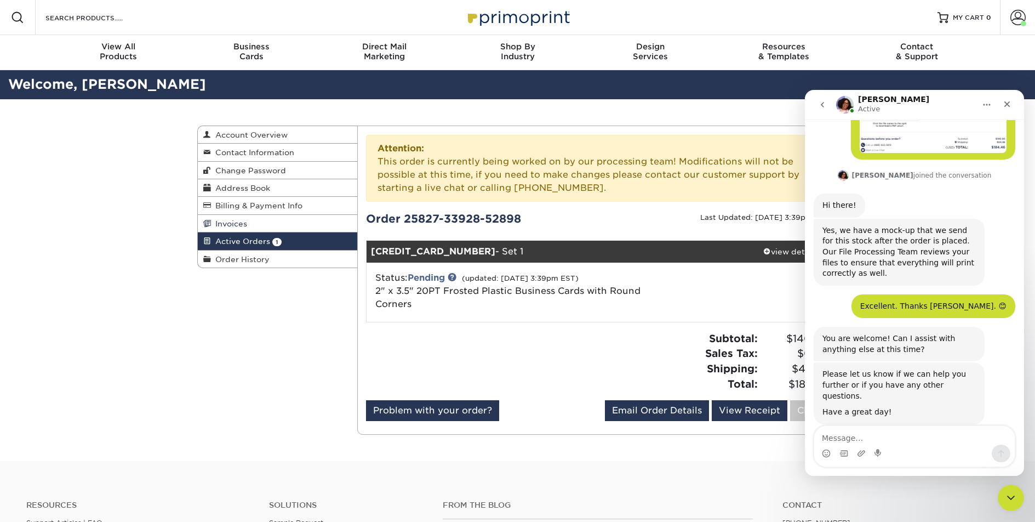
click at [238, 225] on span "Invoices" at bounding box center [229, 223] width 36 height 9
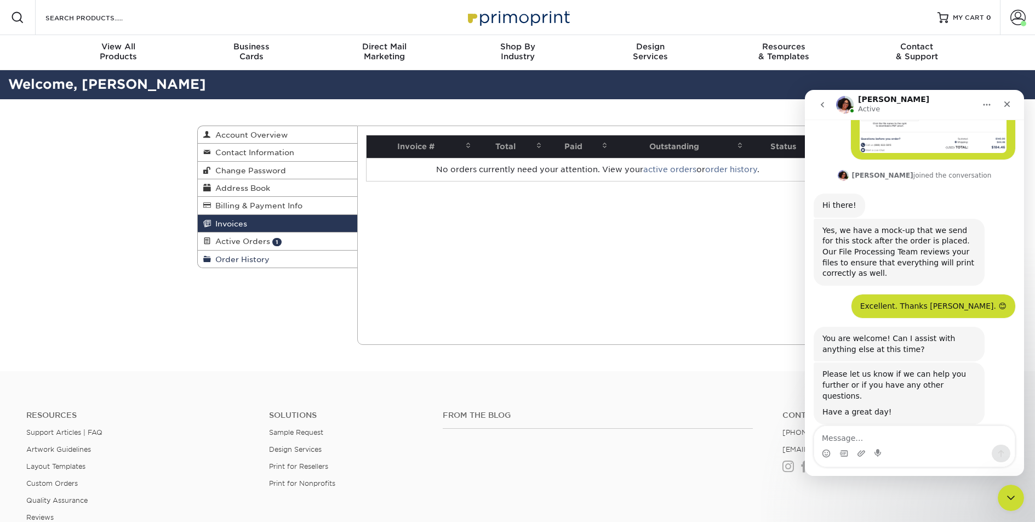
click at [240, 257] on span "Order History" at bounding box center [240, 259] width 59 height 9
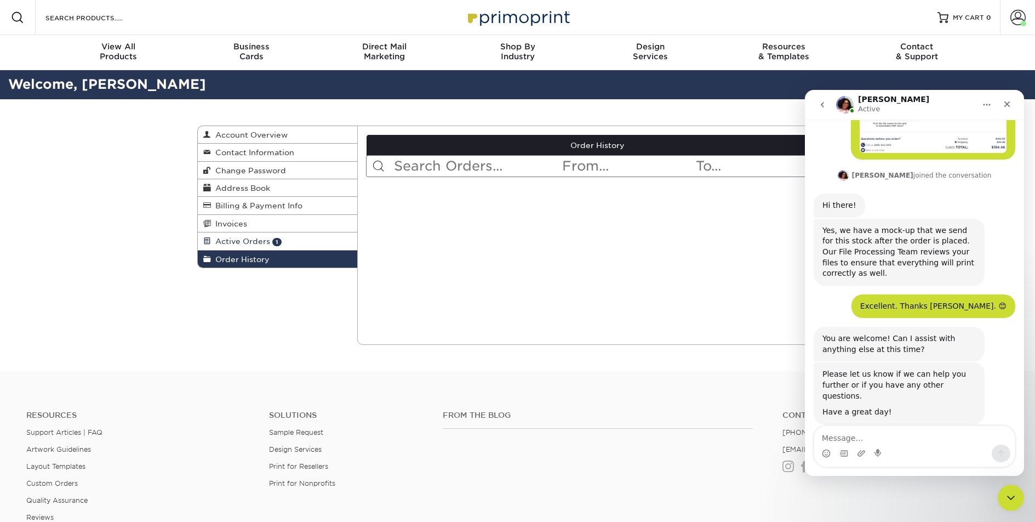
click at [236, 238] on span "Active Orders" at bounding box center [240, 241] width 59 height 9
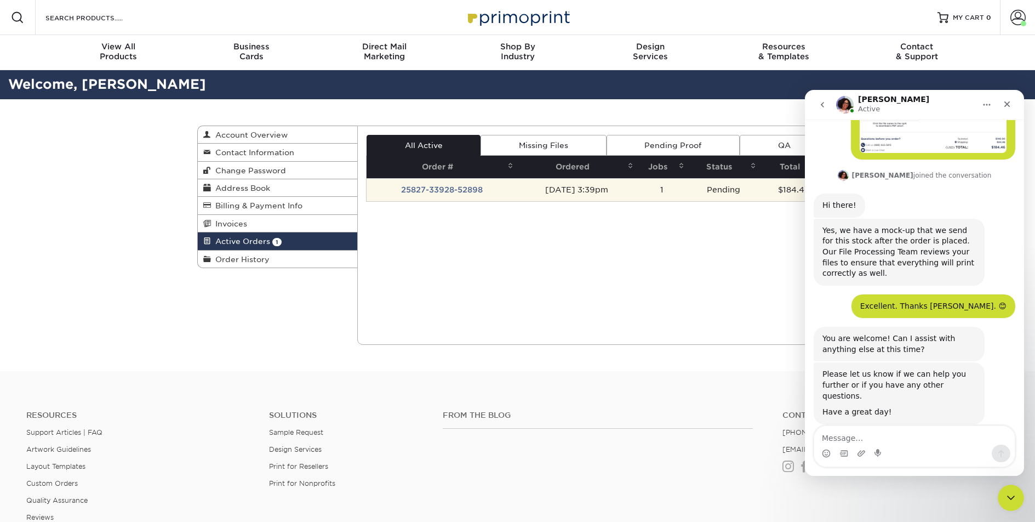
click at [460, 190] on td "25827-33928-52898" at bounding box center [441, 189] width 150 height 23
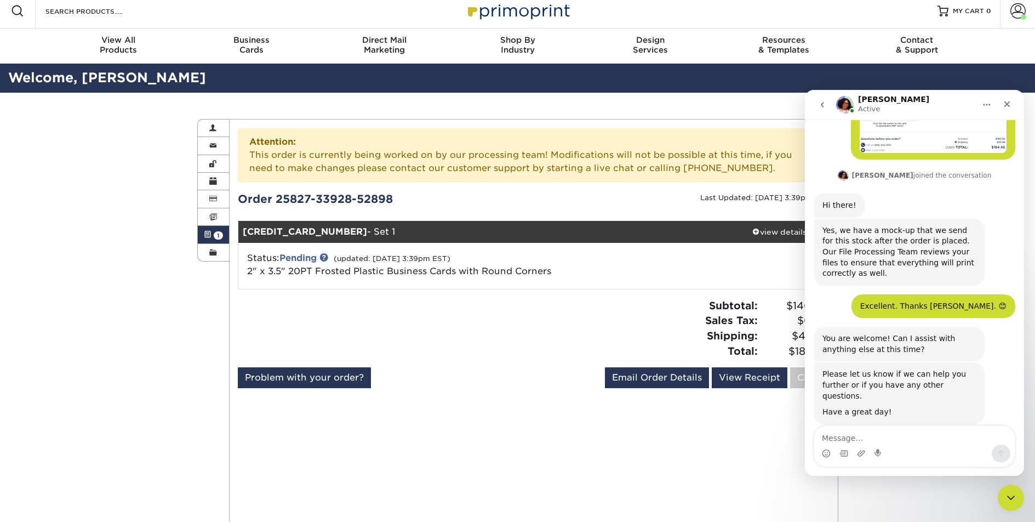
scroll to position [7, 0]
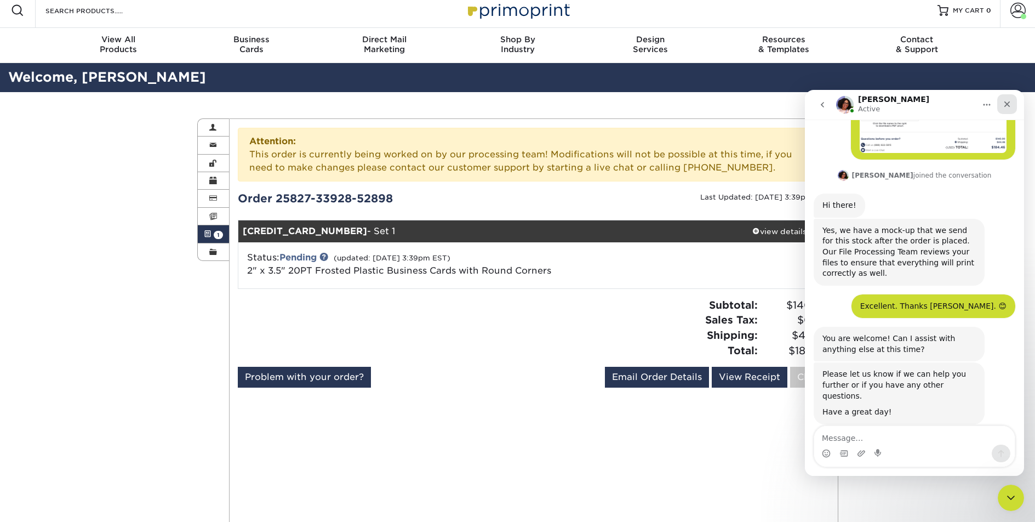
click at [1005, 101] on icon "Close" at bounding box center [1006, 104] width 9 height 9
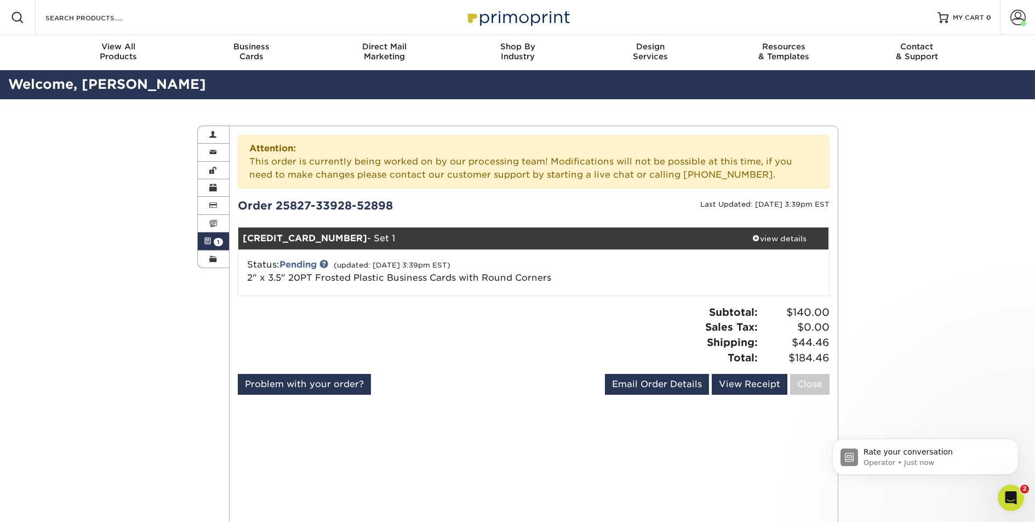
scroll to position [303, 0]
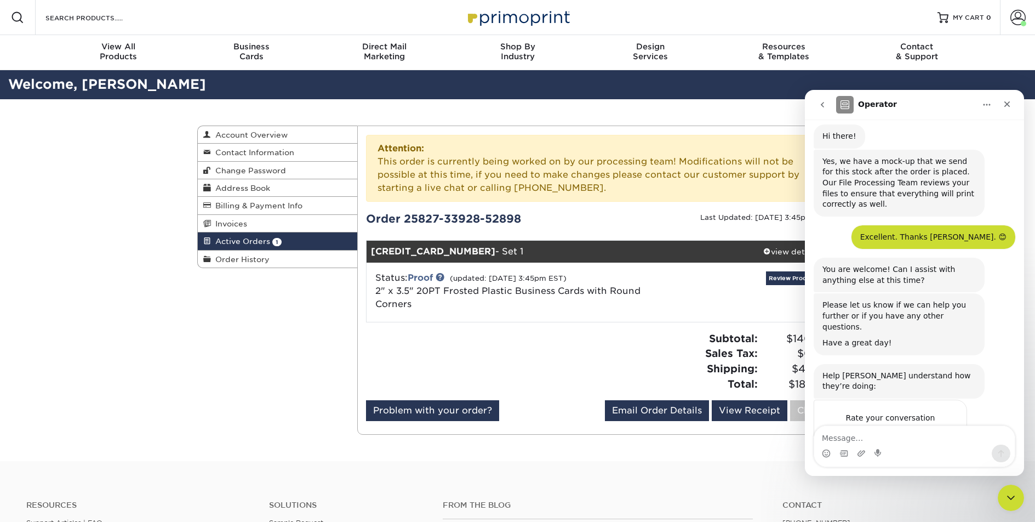
scroll to position [303, 0]
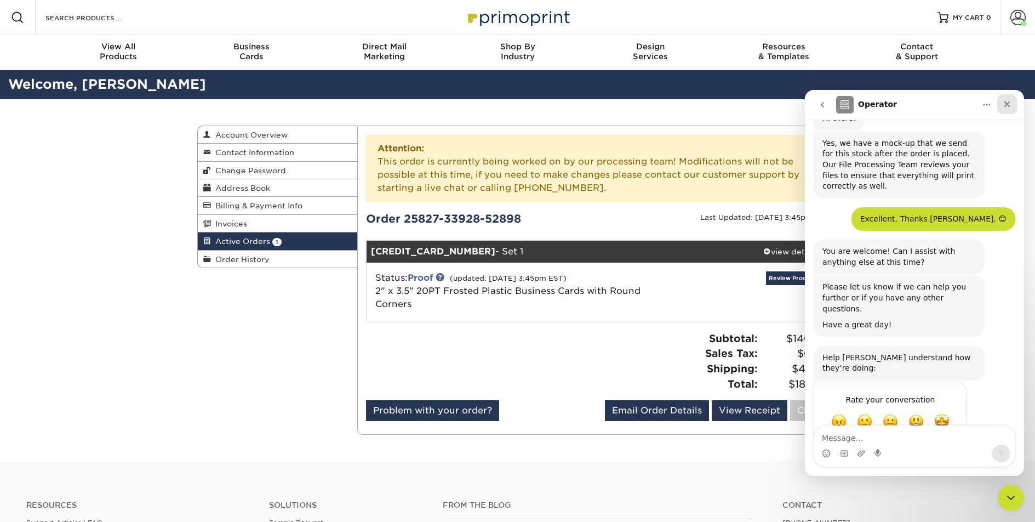
click at [1007, 102] on icon "Close" at bounding box center [1006, 104] width 9 height 9
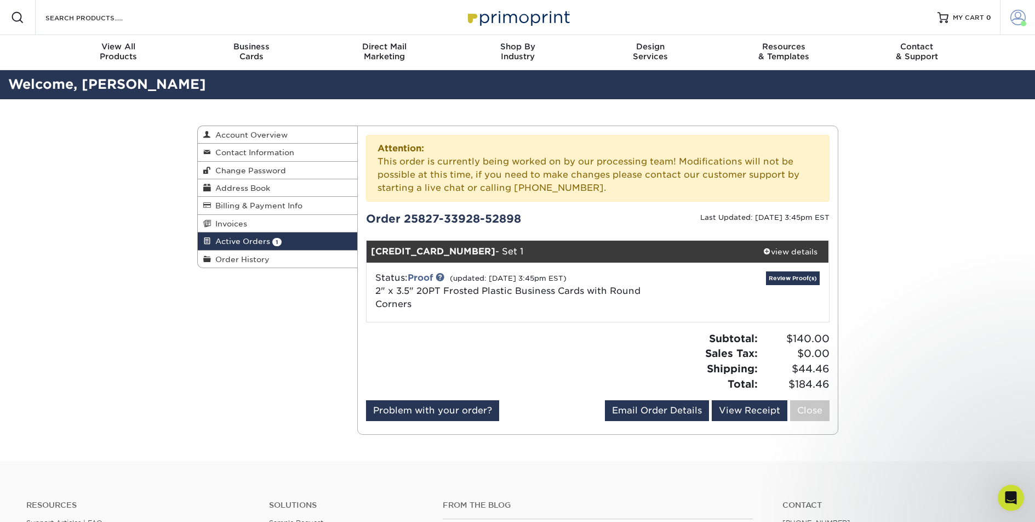
click at [1016, 16] on span at bounding box center [1017, 17] width 15 height 15
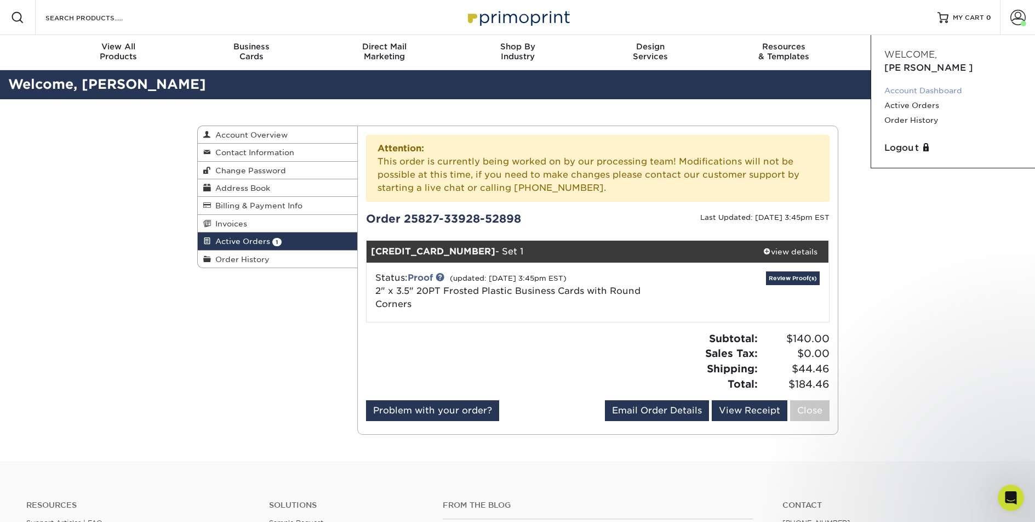
click at [937, 83] on link "Account Dashboard" at bounding box center [952, 90] width 137 height 15
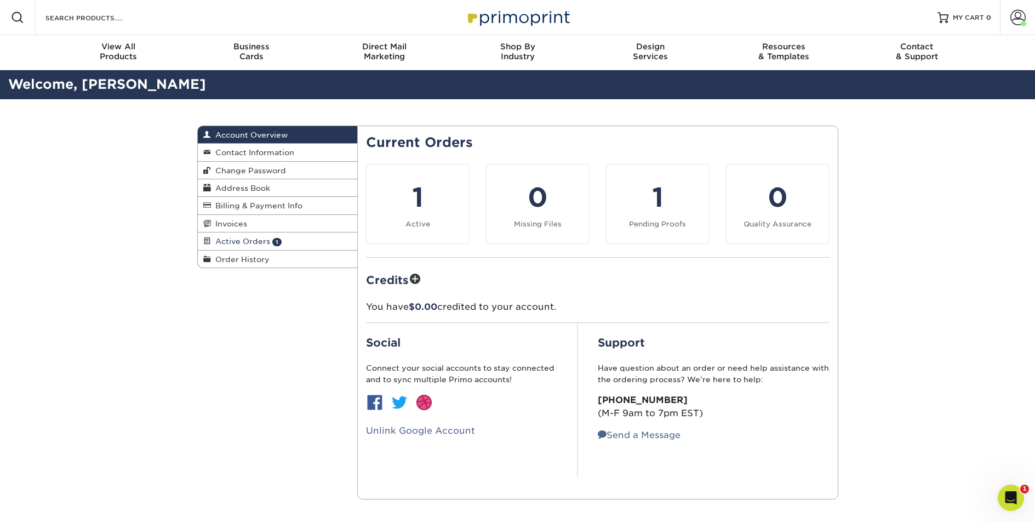
click at [242, 240] on span "Active Orders" at bounding box center [240, 241] width 59 height 9
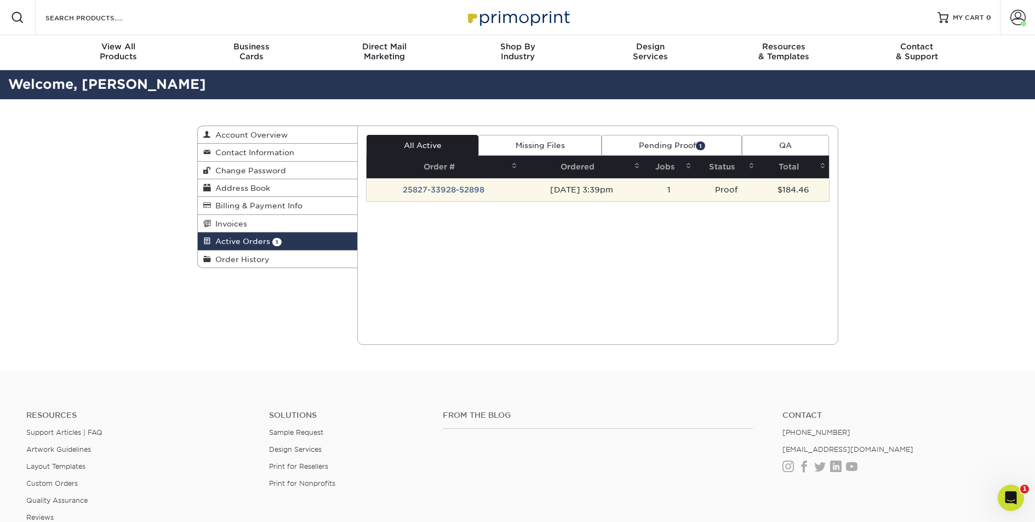
click at [456, 188] on td "25827-33928-52898" at bounding box center [443, 189] width 154 height 23
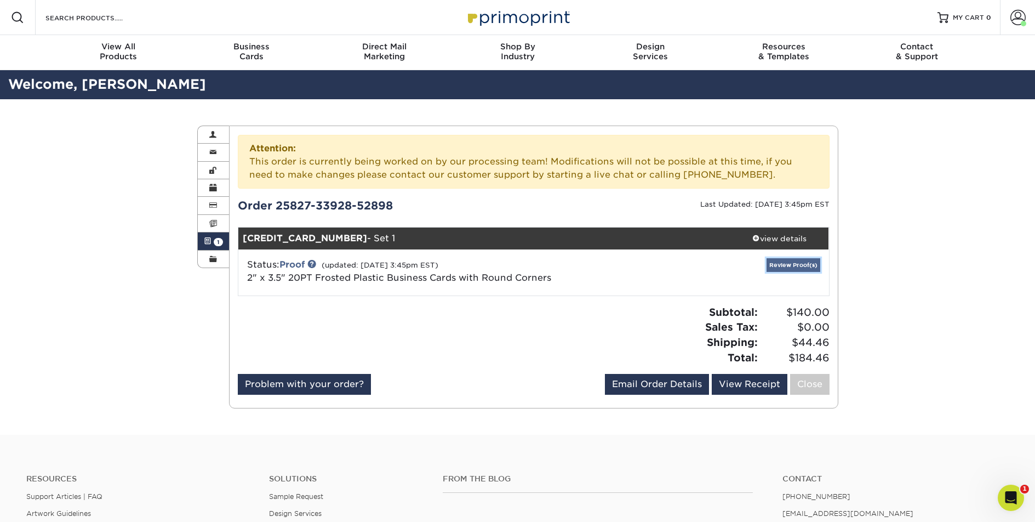
click at [797, 265] on link "Review Proof(s)" at bounding box center [793, 265] width 54 height 14
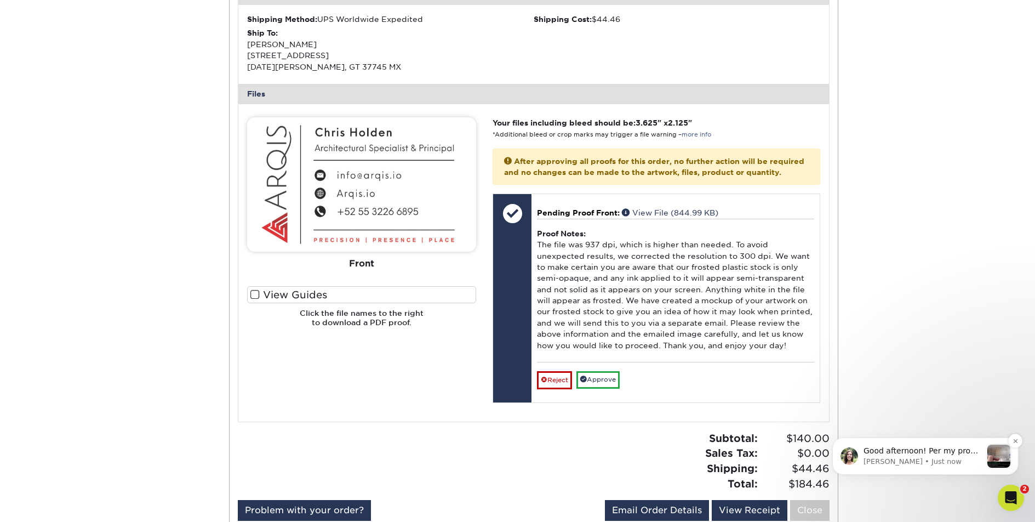
click at [947, 458] on p "[PERSON_NAME] • Just now" at bounding box center [922, 461] width 118 height 10
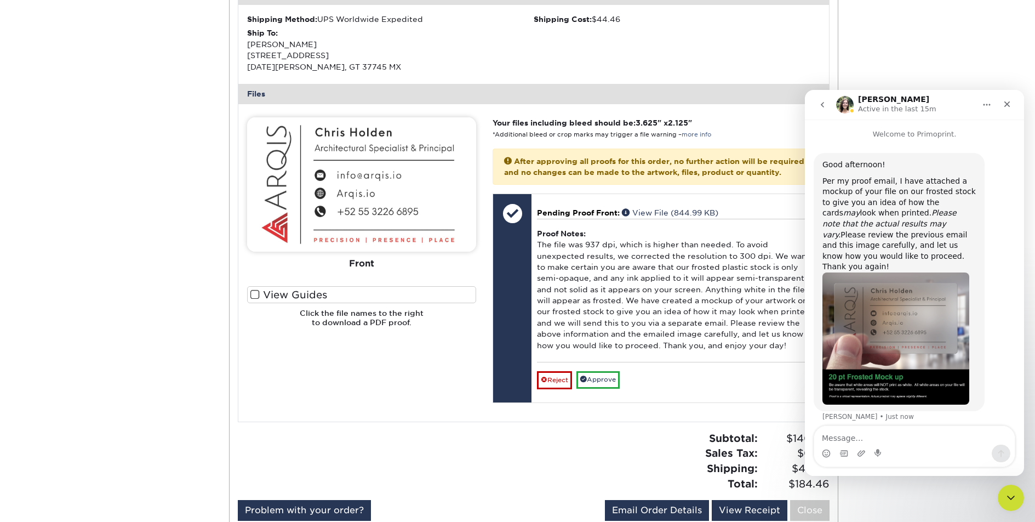
click at [889, 326] on img "Julie says…" at bounding box center [895, 338] width 147 height 132
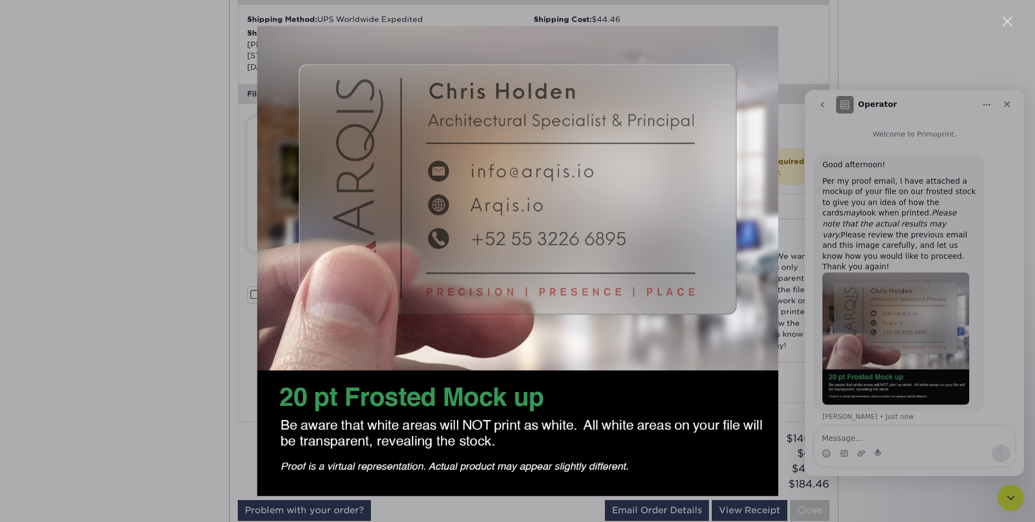
click at [885, 51] on div "Intercom messenger" at bounding box center [517, 261] width 1035 height 522
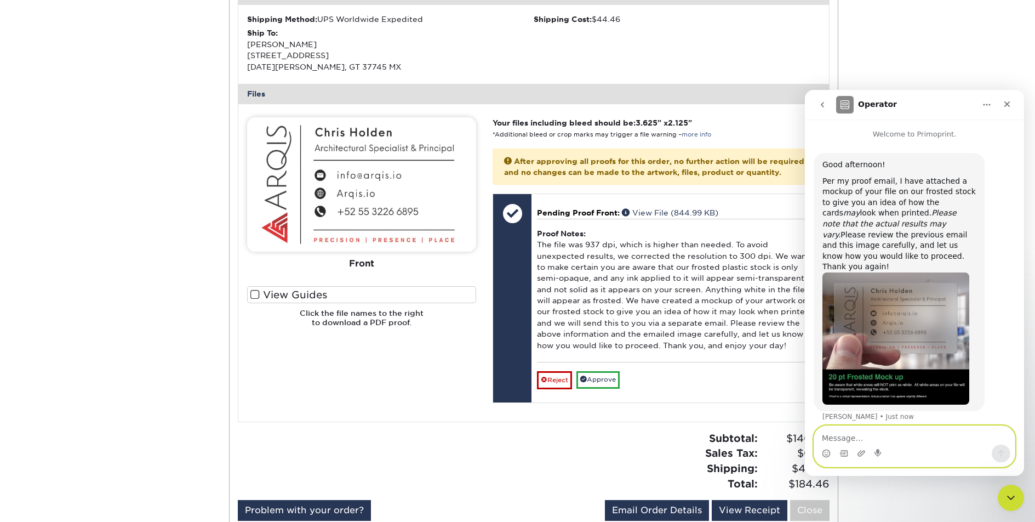
click at [844, 437] on textarea "Message…" at bounding box center [914, 435] width 200 height 19
click at [916, 319] on img "Julie says…" at bounding box center [895, 338] width 147 height 132
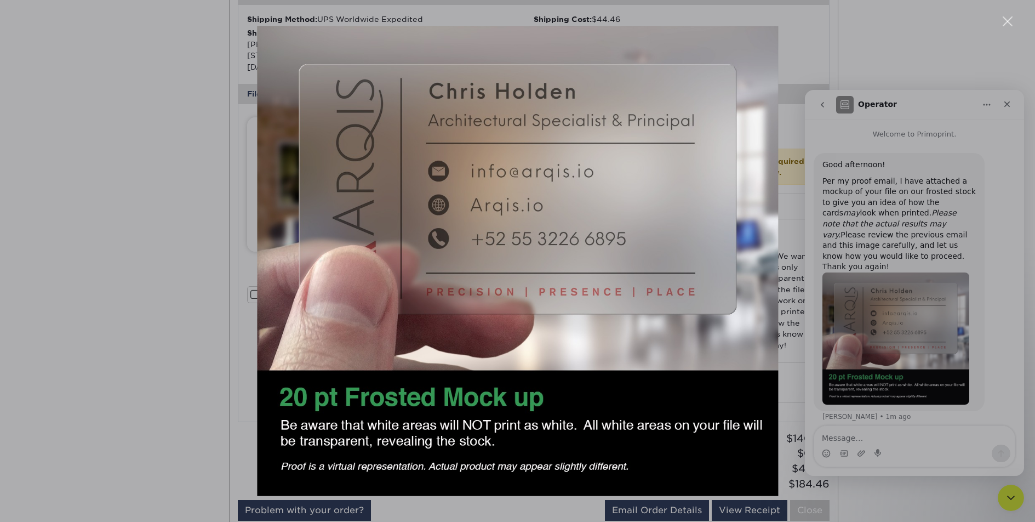
click at [1002, 287] on div "Intercom messenger" at bounding box center [517, 261] width 1035 height 522
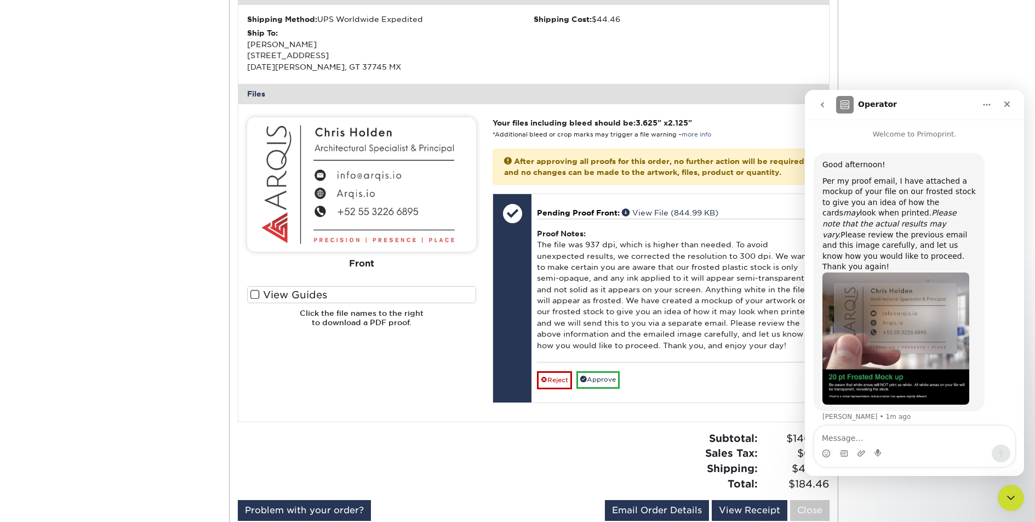
click at [936, 299] on img "Julie says…" at bounding box center [895, 338] width 147 height 132
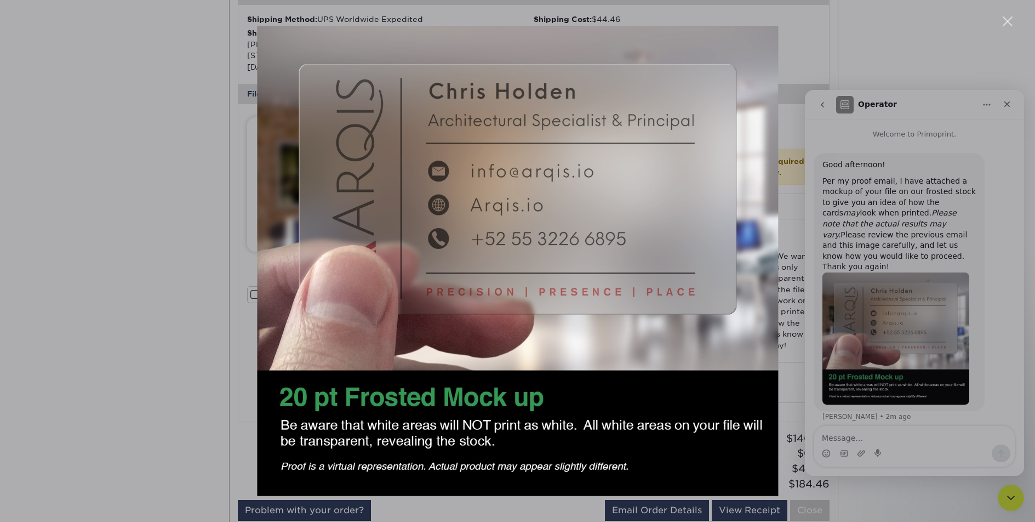
click at [876, 421] on div "Intercom messenger" at bounding box center [517, 261] width 1035 height 522
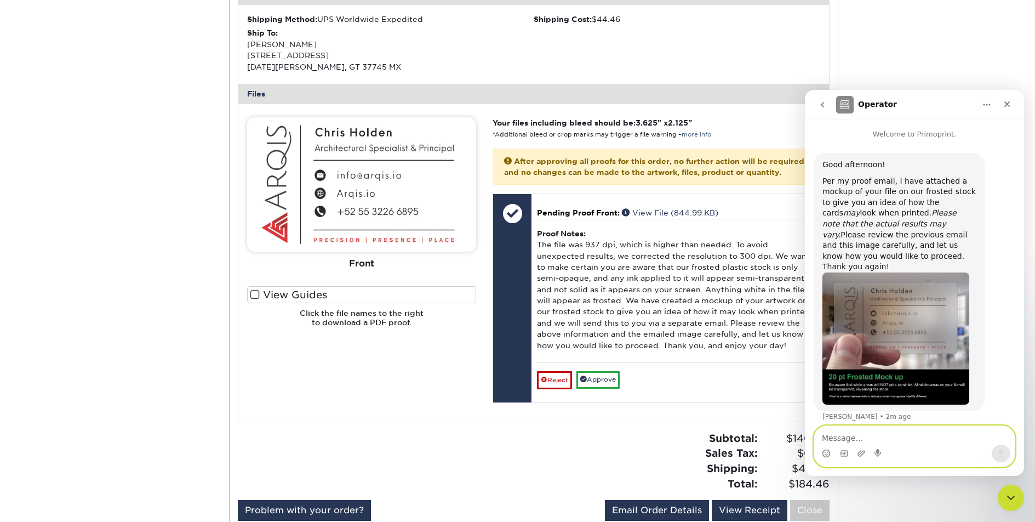
click at [875, 434] on textarea "Message…" at bounding box center [914, 435] width 200 height 19
type textarea "[PERSON_NAME]... Perfect... Thank you !!"
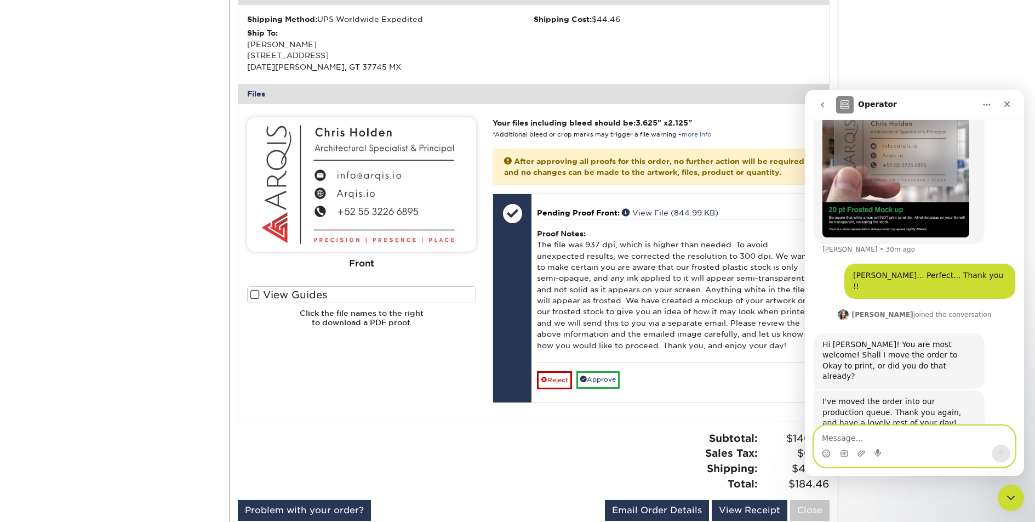
scroll to position [255, 0]
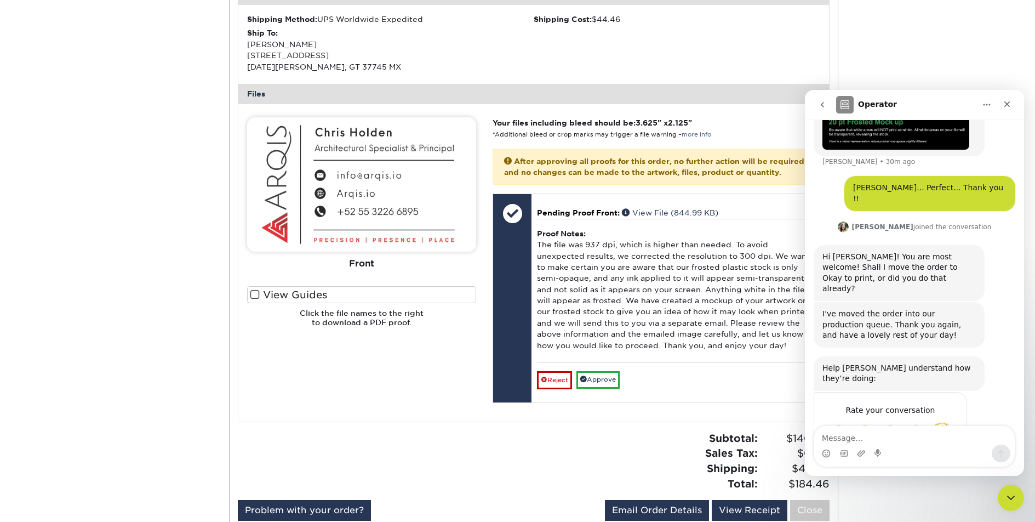
drag, startPoint x: 941, startPoint y: 389, endPoint x: 936, endPoint y: 399, distance: 11.0
click at [941, 422] on span "Amazing" at bounding box center [942, 432] width 20 height 20
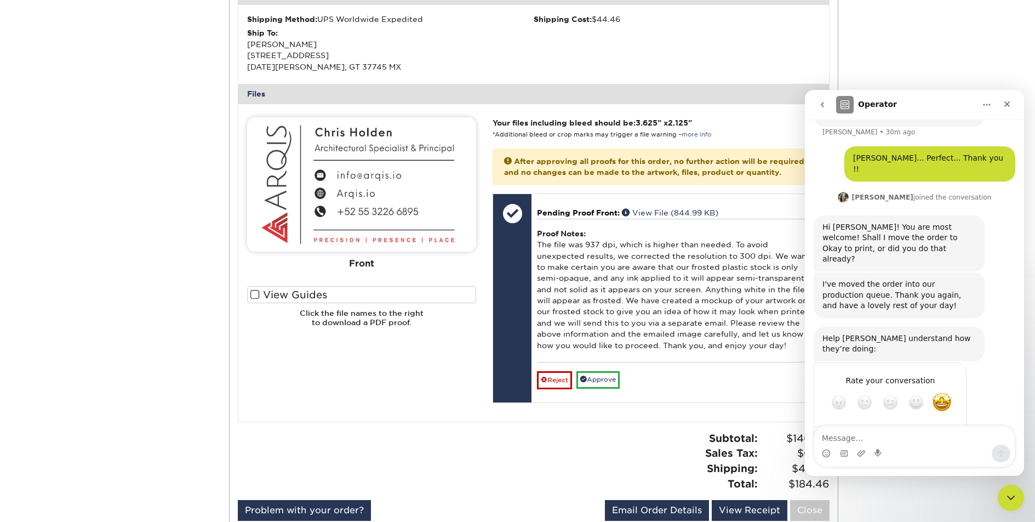
type textarea "Yes Please."
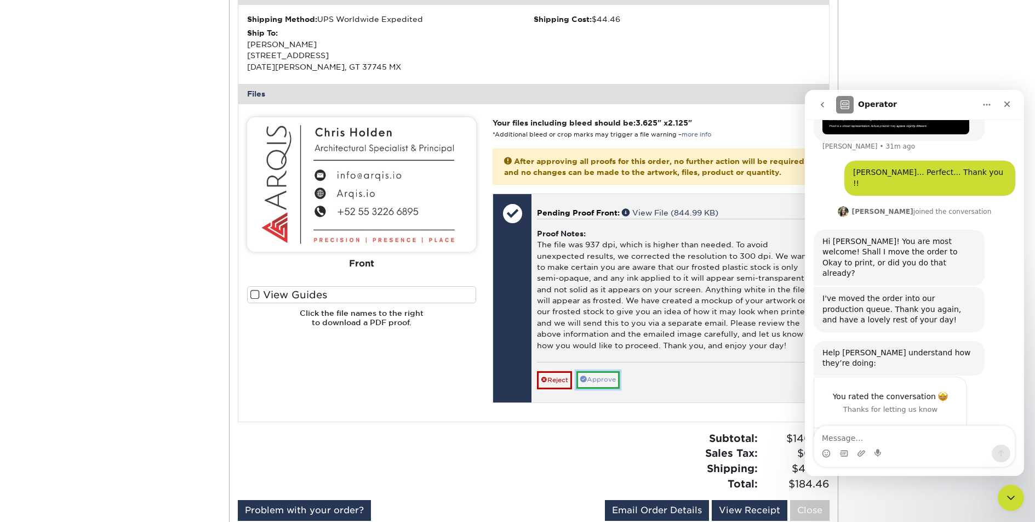
click at [614, 388] on link "Approve" at bounding box center [597, 379] width 43 height 17
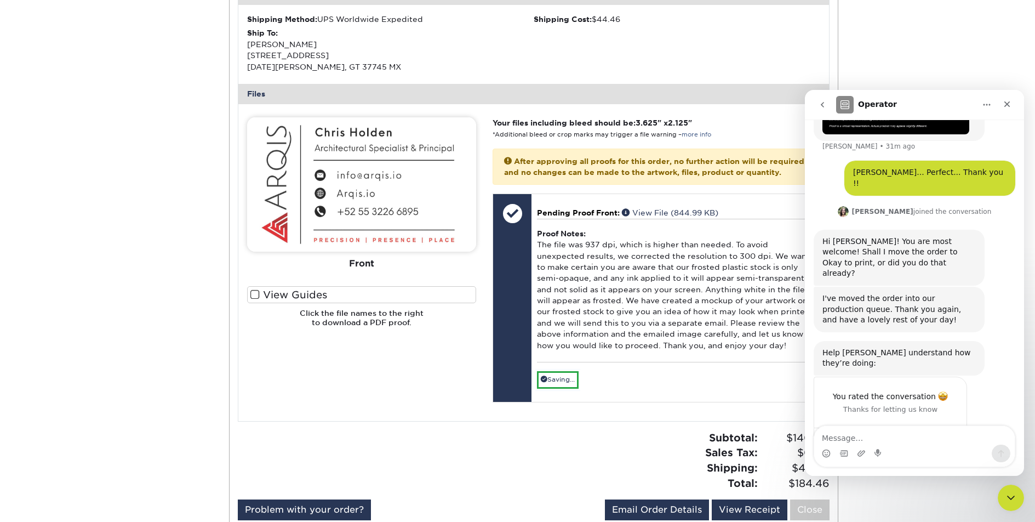
click at [455, 368] on div "Please Upload Your Files We accept: PDF , JPEG 1 or TIFF 1 files. Submitting AI…" at bounding box center [361, 262] width 245 height 290
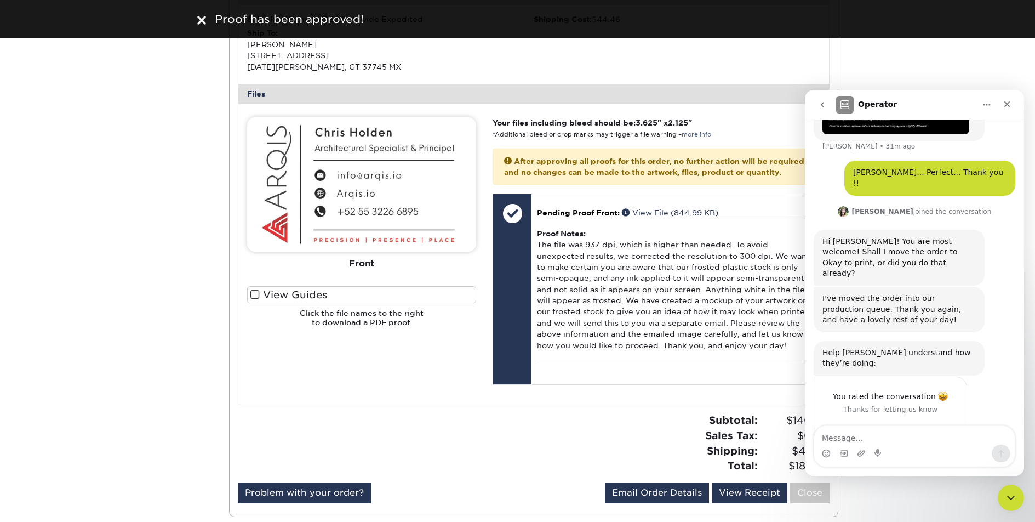
click at [541, 473] on div "Subtotal: $140.00 Sales Tax: $0.00 Shipping: $44.46 Total: $184.46" at bounding box center [686, 442] width 304 height 60
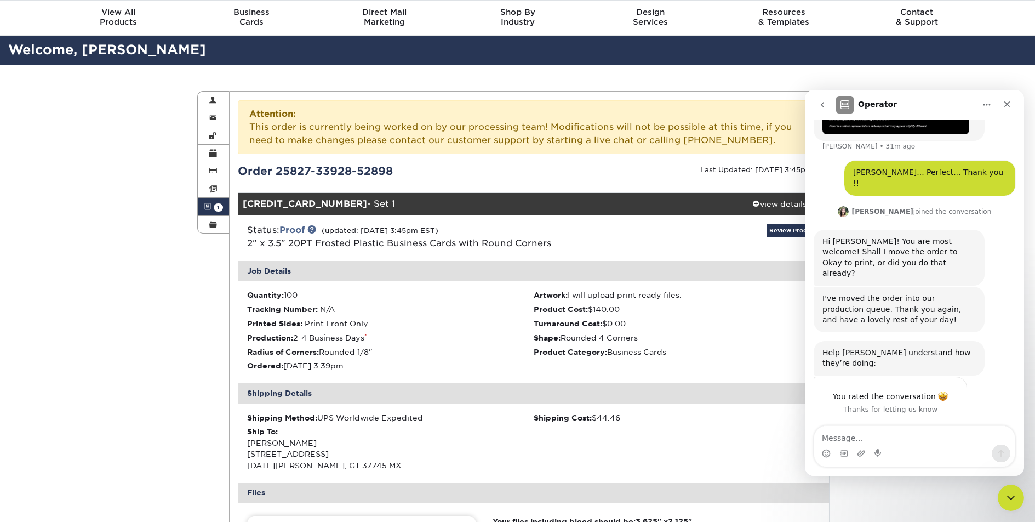
scroll to position [0, 0]
